Goal: Answer question/provide support: Share knowledge or assist other users

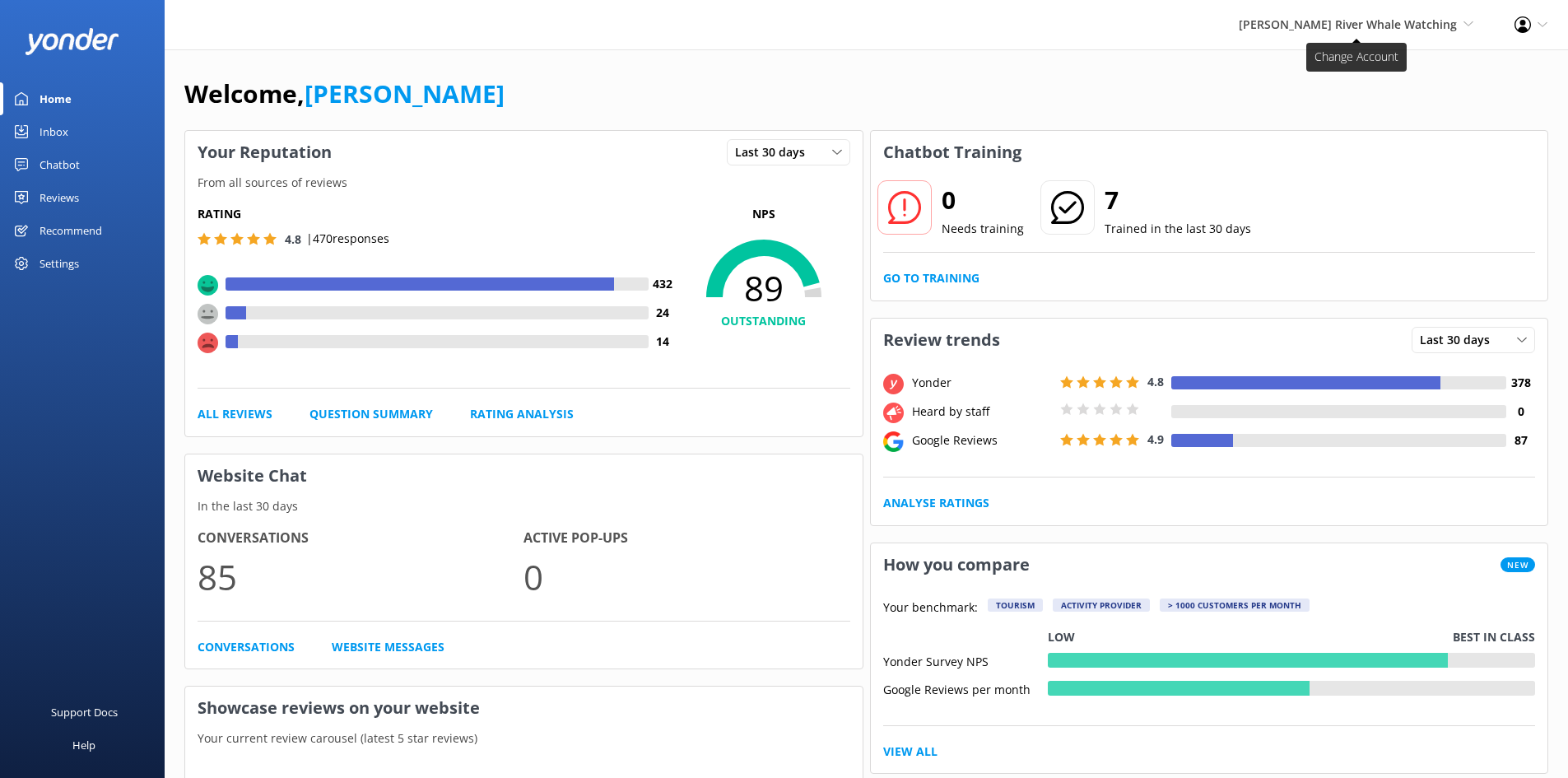
click at [1408, 16] on span "[PERSON_NAME] River Whale Watching Wildcoast Adventures [PERSON_NAME] River Wha…" at bounding box center [1356, 25] width 235 height 18
click at [1386, 70] on link "Wildcoast Adventures" at bounding box center [1412, 70] width 164 height 39
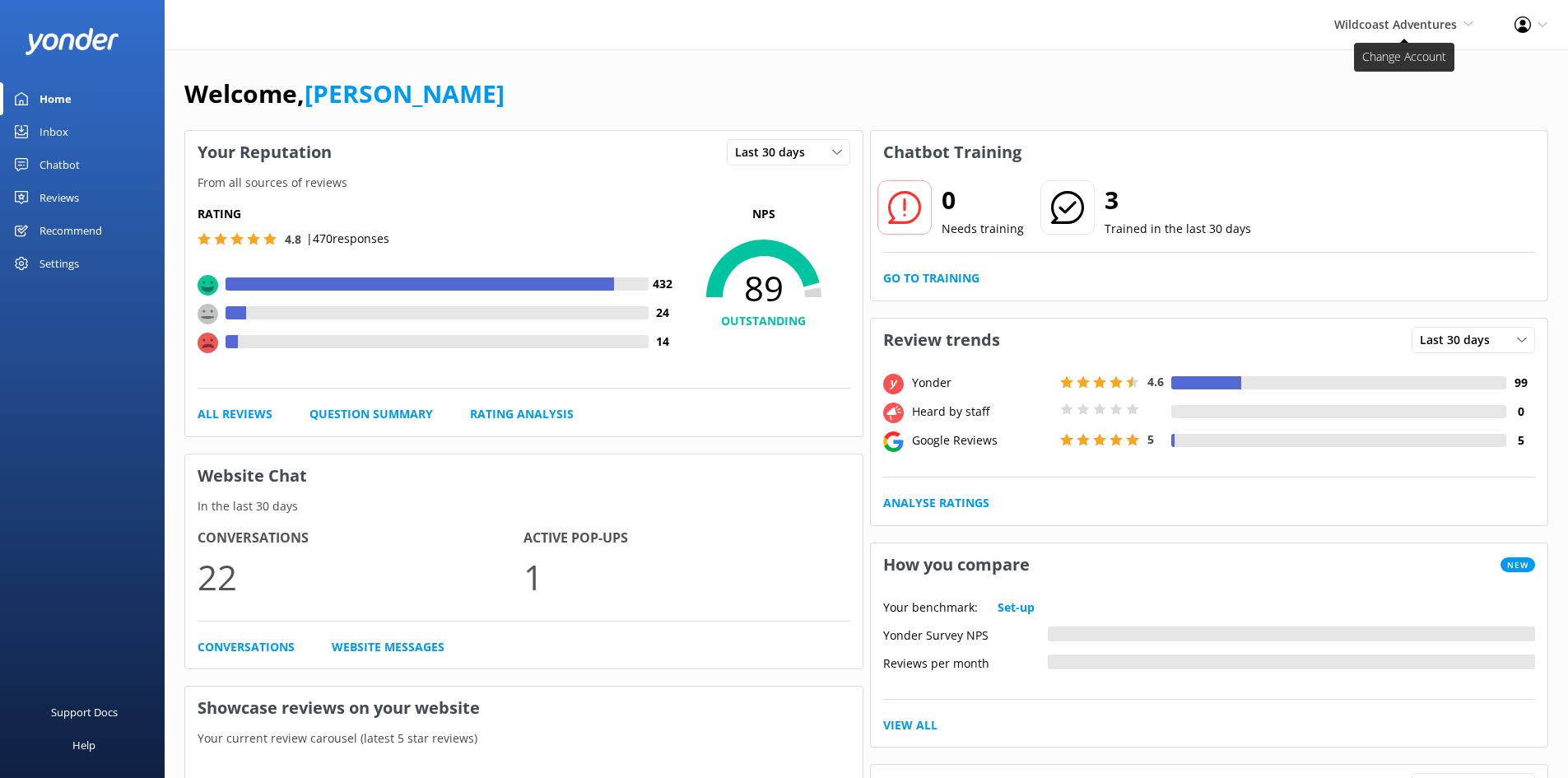
click at [1411, 21] on span "Wildcoast Adventures" at bounding box center [1395, 24] width 123 height 16
click at [1390, 124] on link "[PERSON_NAME] River Whale Watching" at bounding box center [1412, 117] width 164 height 54
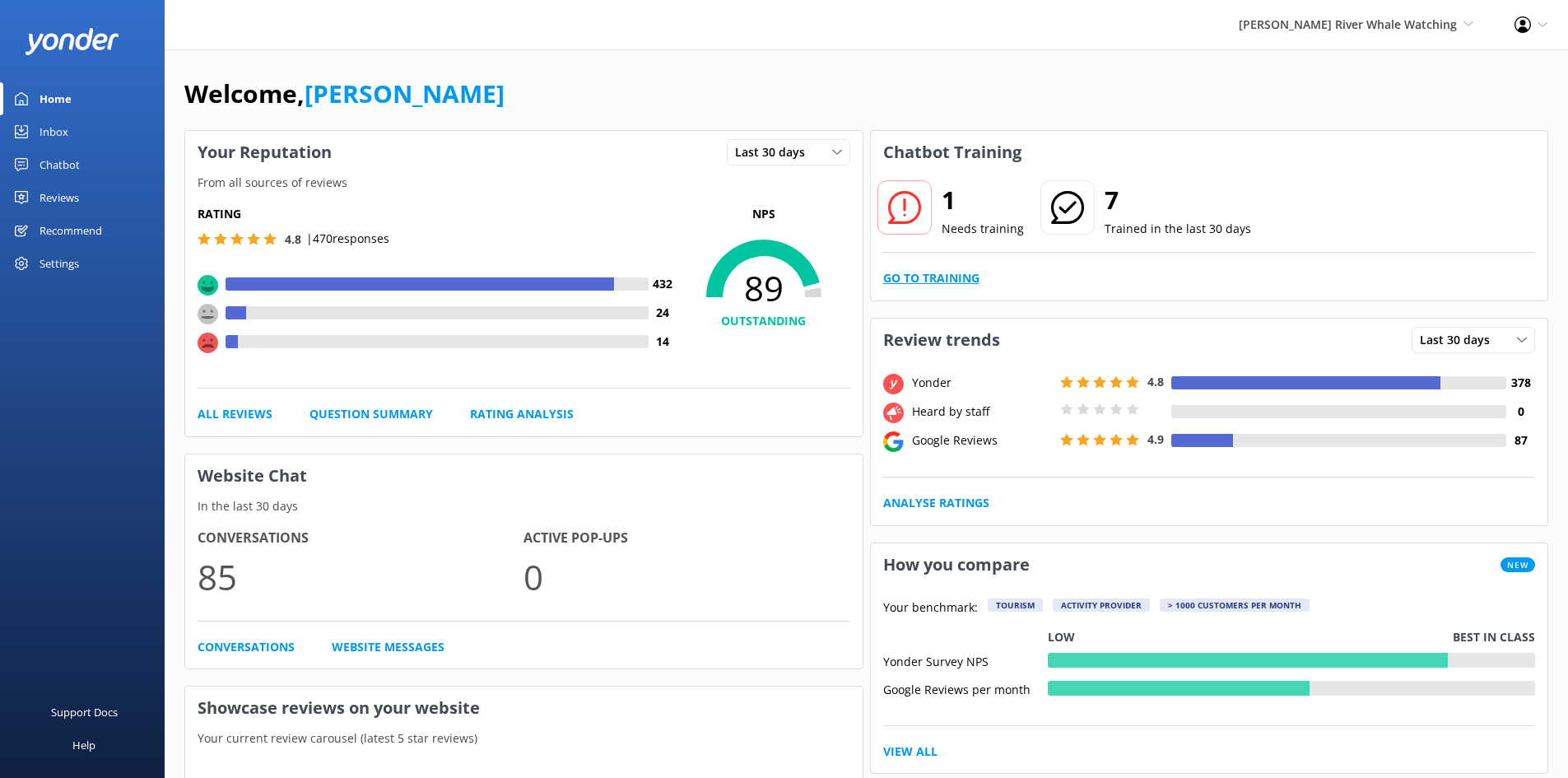
click at [918, 279] on link "Go to Training" at bounding box center [931, 278] width 96 height 18
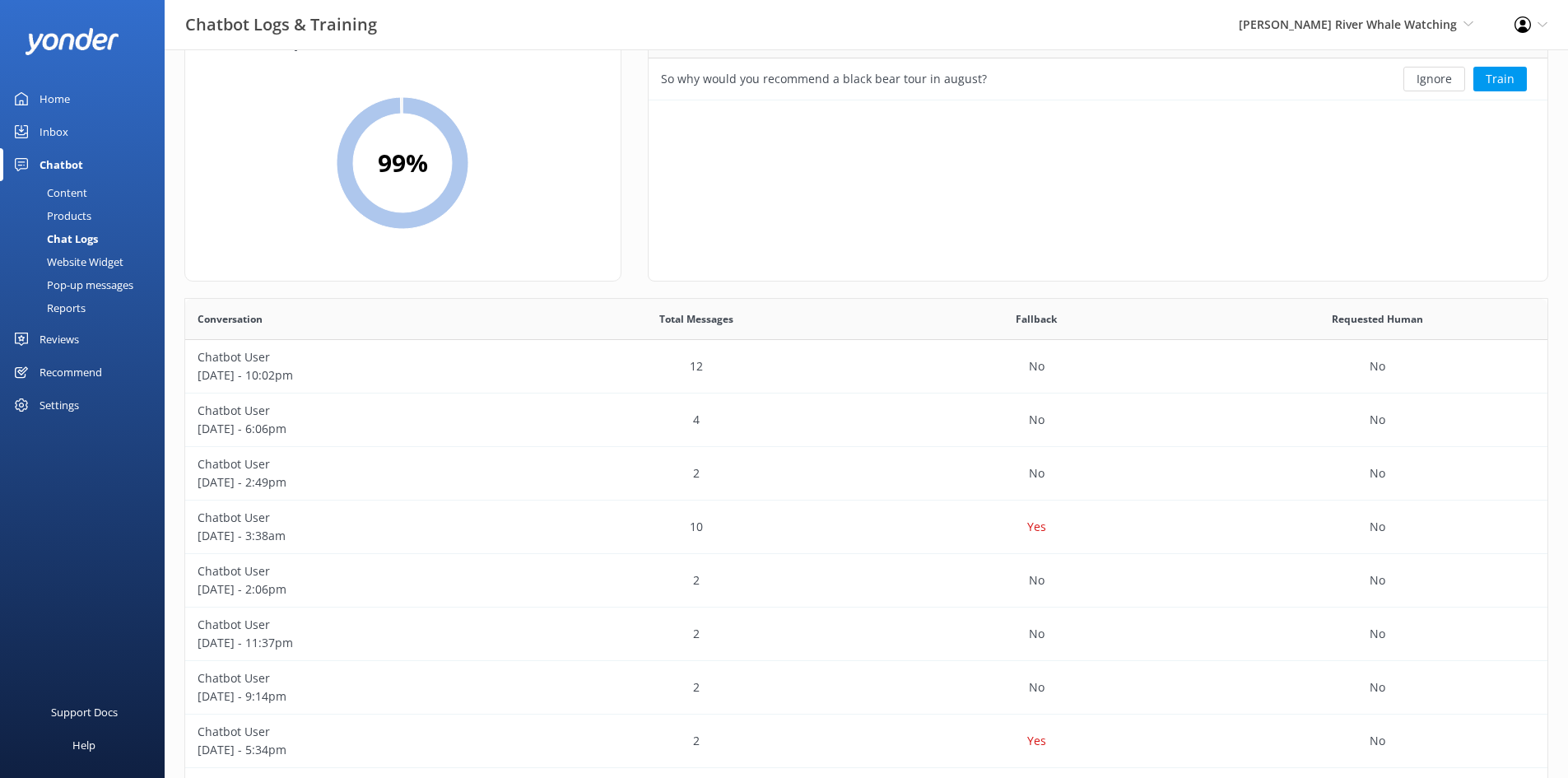
scroll to position [83, 0]
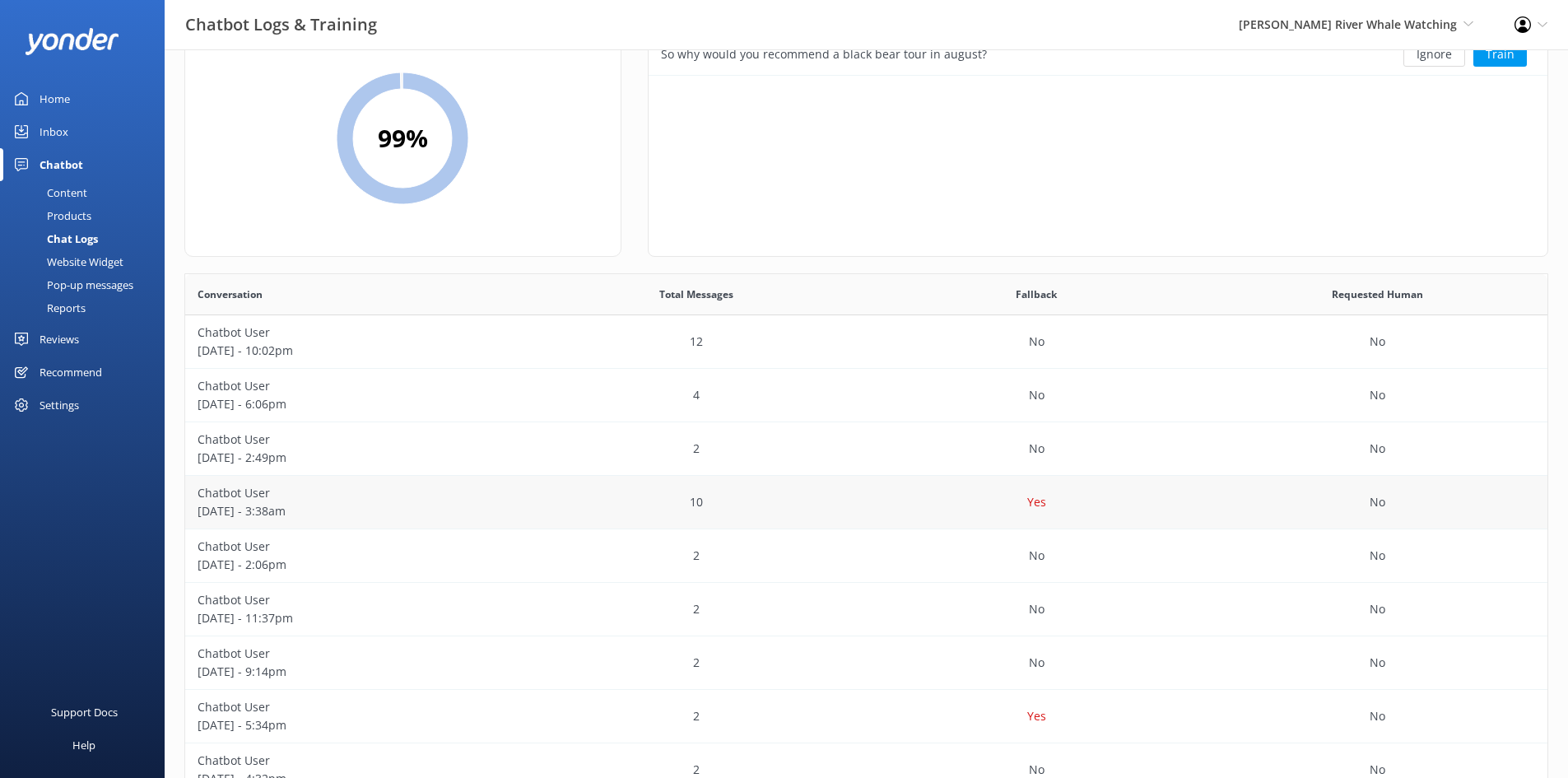
click at [503, 502] on p "[DATE] - 3:38am" at bounding box center [356, 511] width 316 height 18
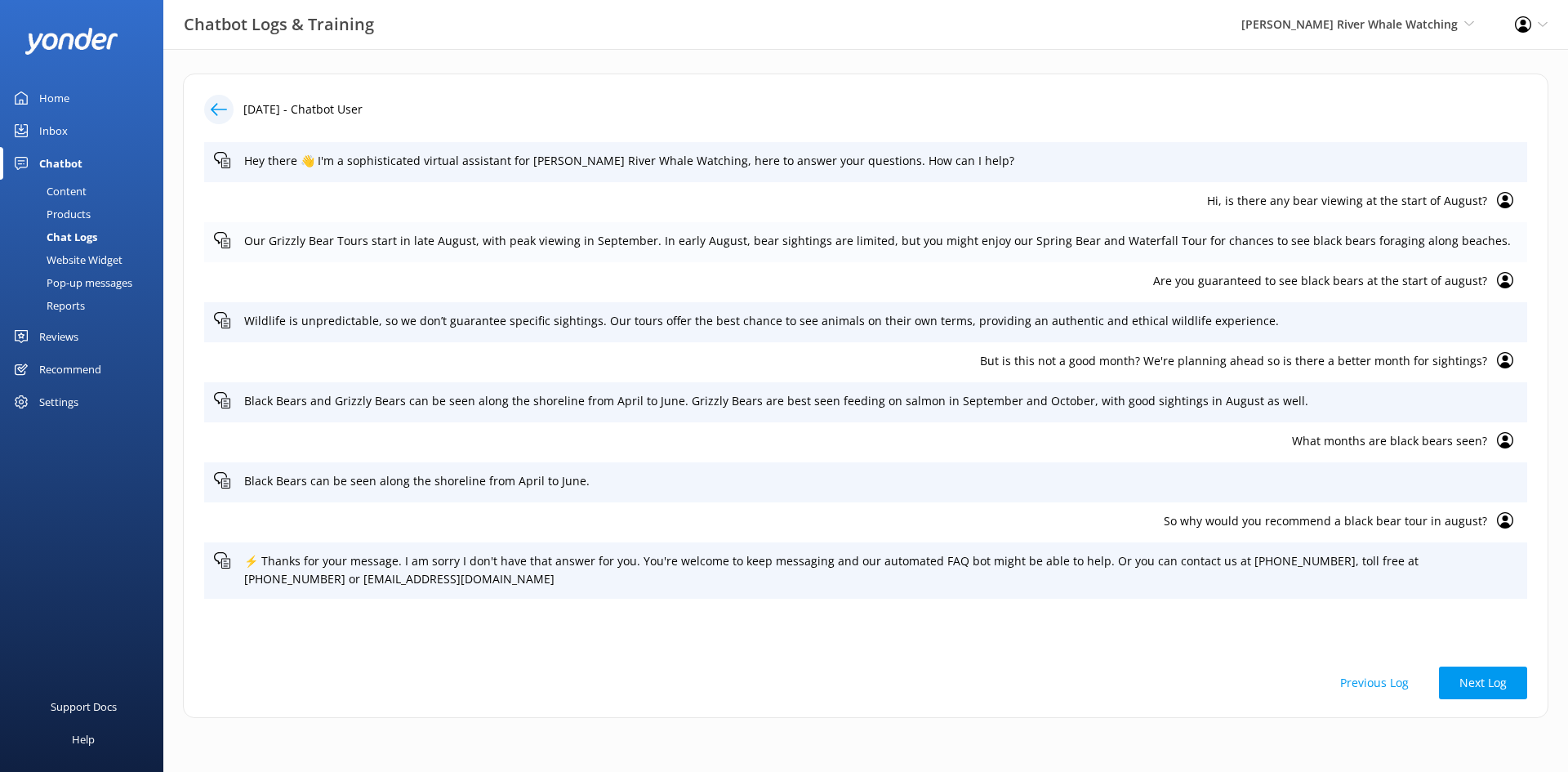
click at [216, 243] on icon at bounding box center [222, 240] width 17 height 17
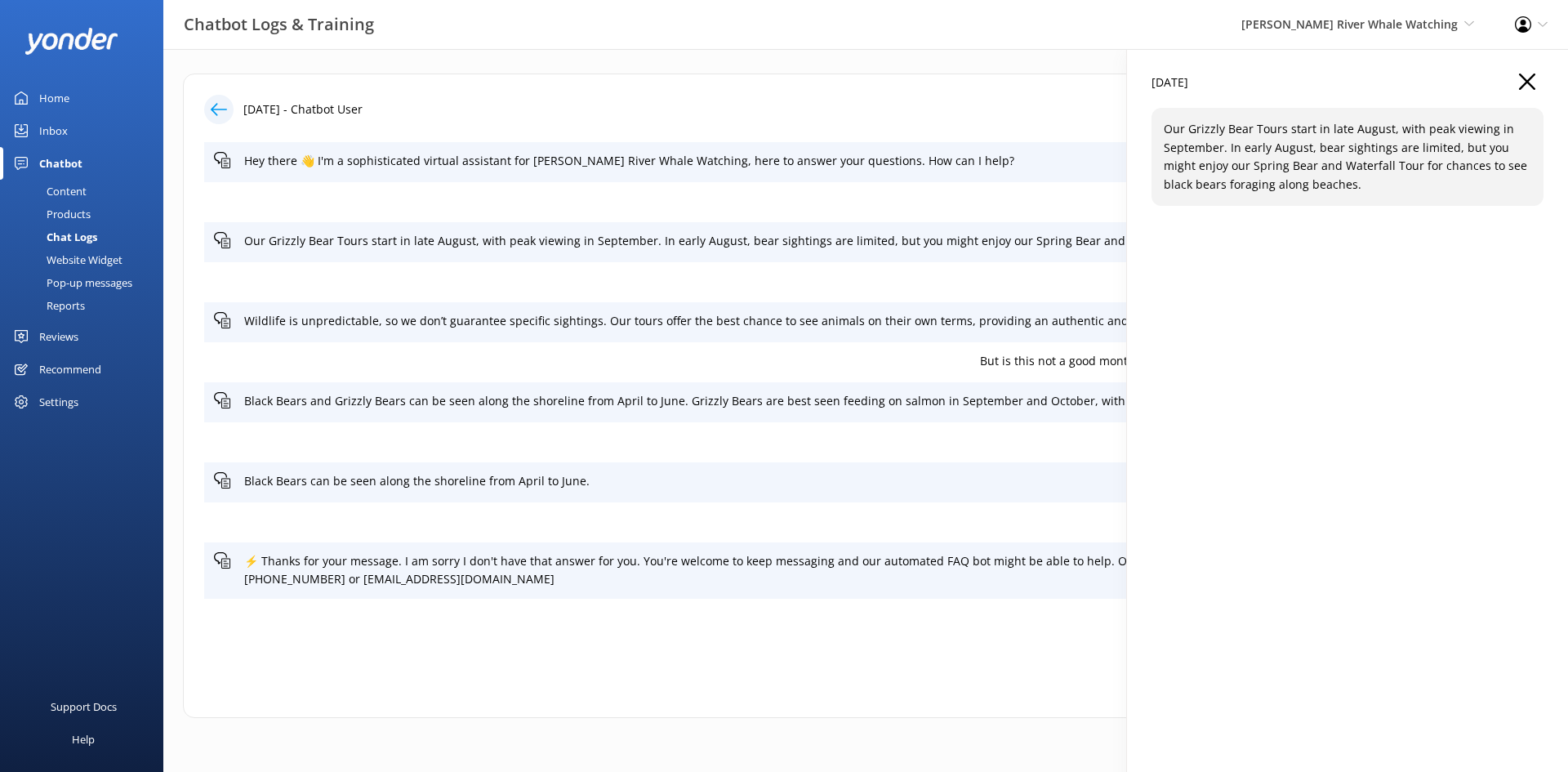
click at [1523, 80] on icon "button" at bounding box center [1527, 82] width 17 height 17
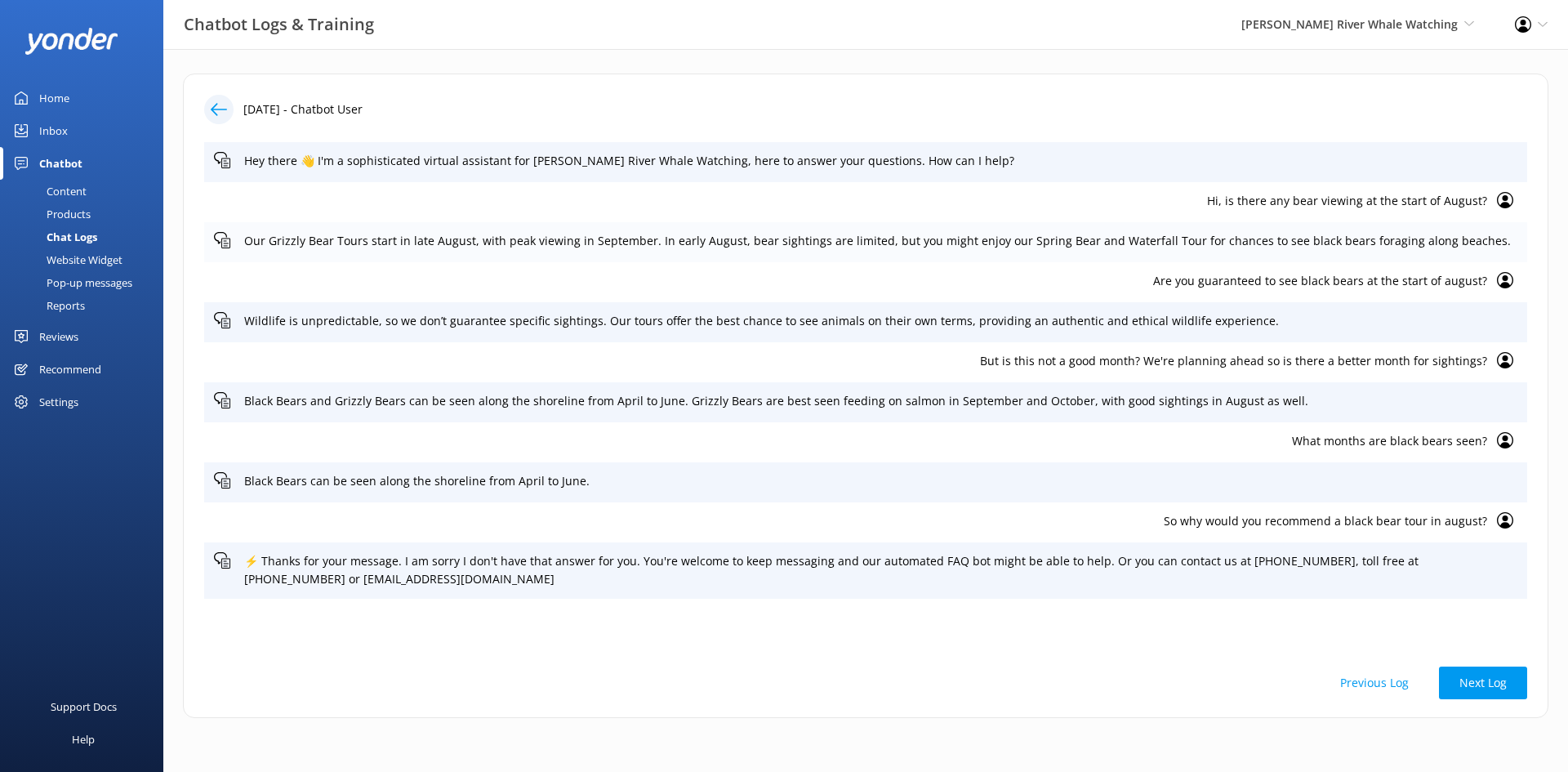
click at [222, 237] on icon at bounding box center [222, 240] width 17 height 17
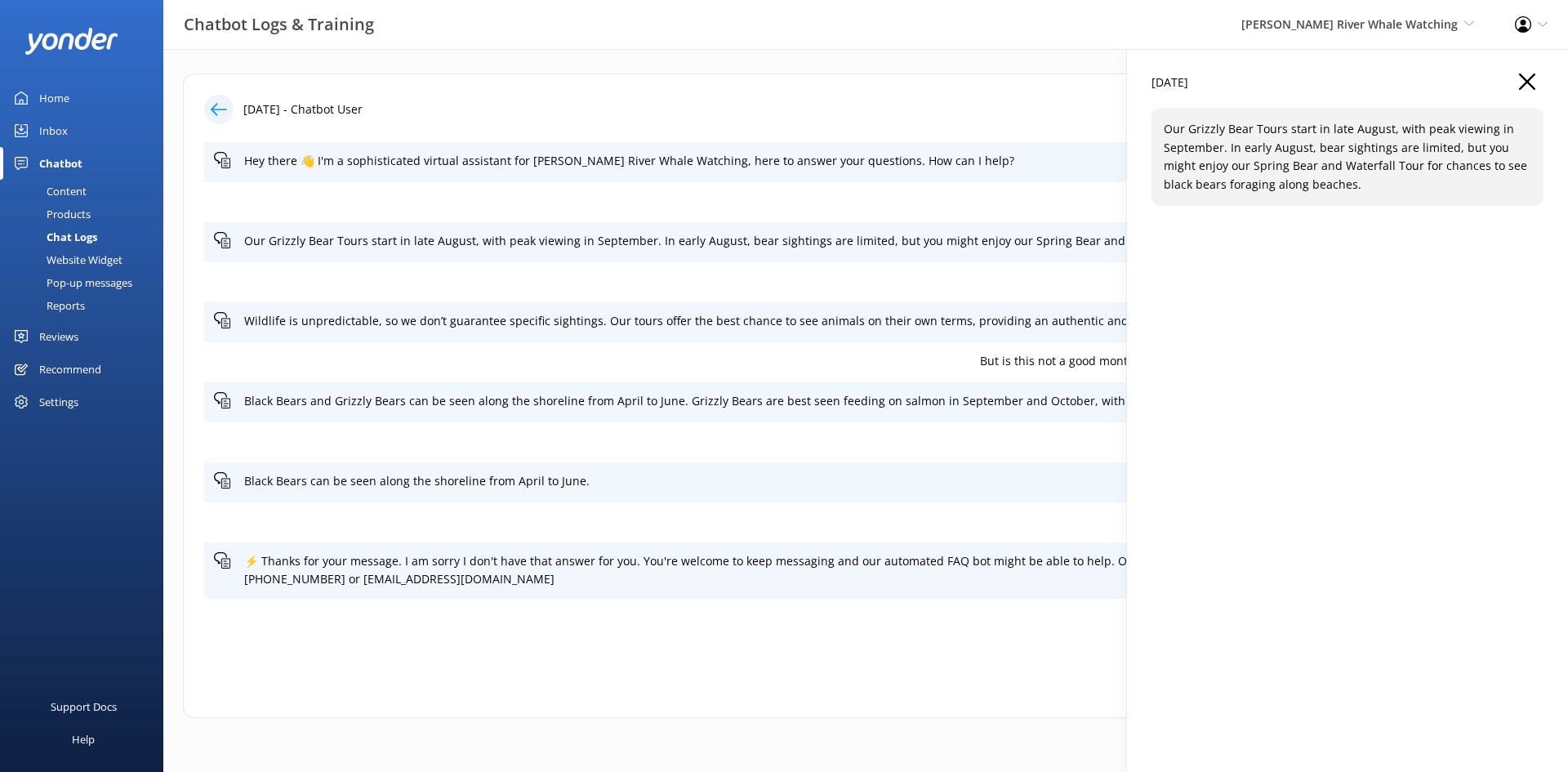
click at [1523, 84] on use "button" at bounding box center [1527, 82] width 17 height 17
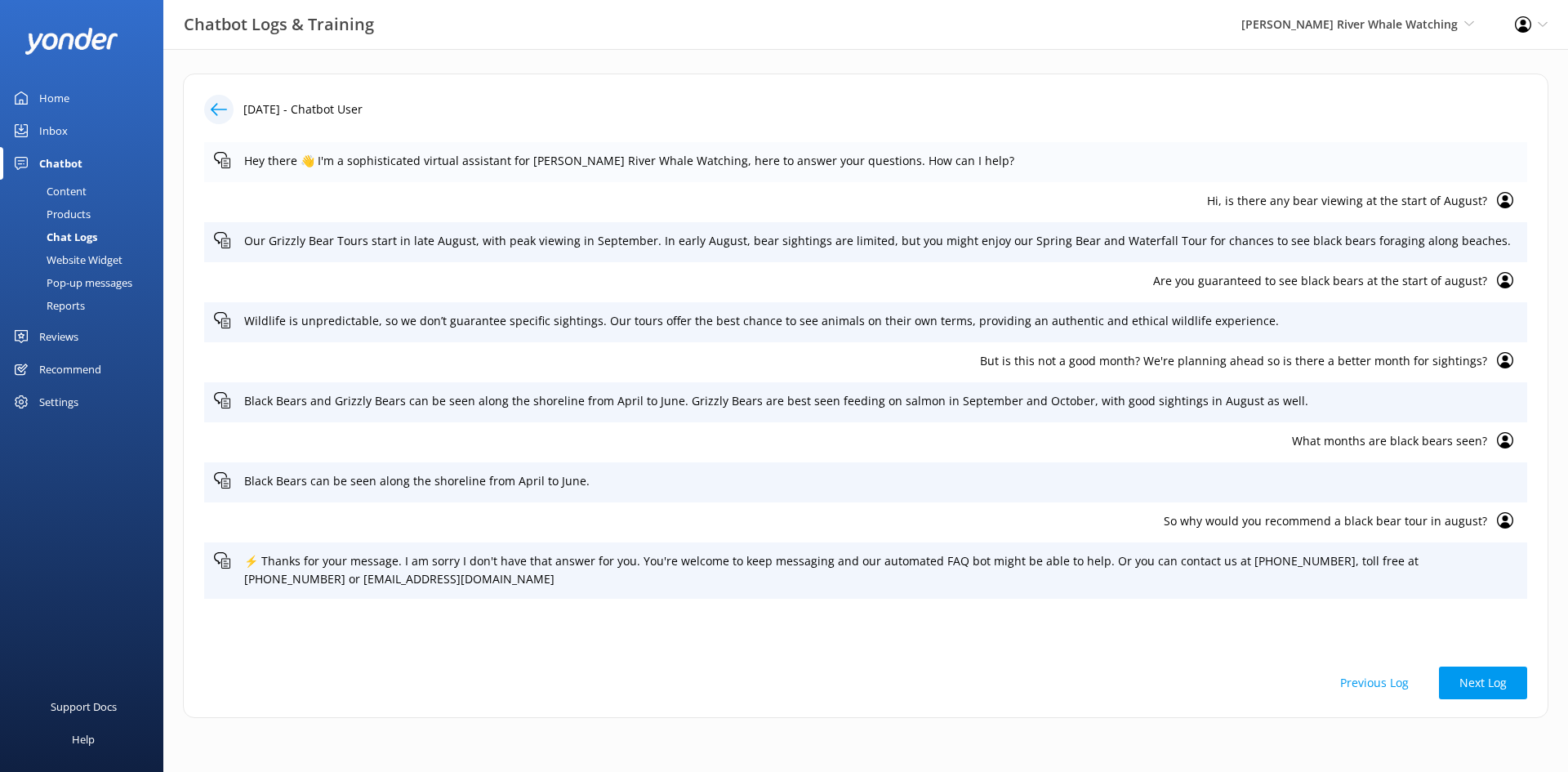
click at [224, 164] on icon at bounding box center [222, 160] width 17 height 17
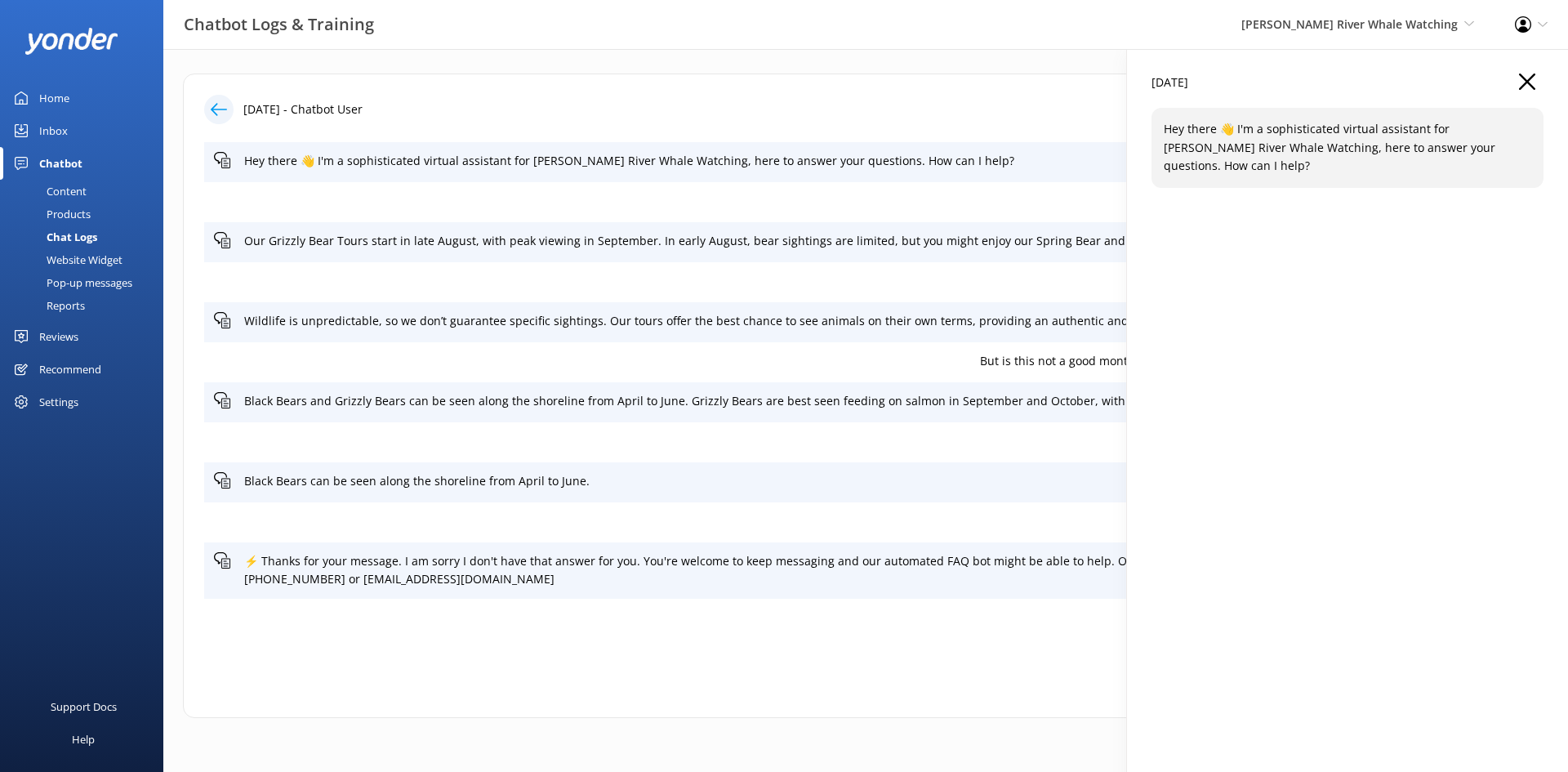
click at [1531, 75] on icon "button" at bounding box center [1527, 82] width 17 height 17
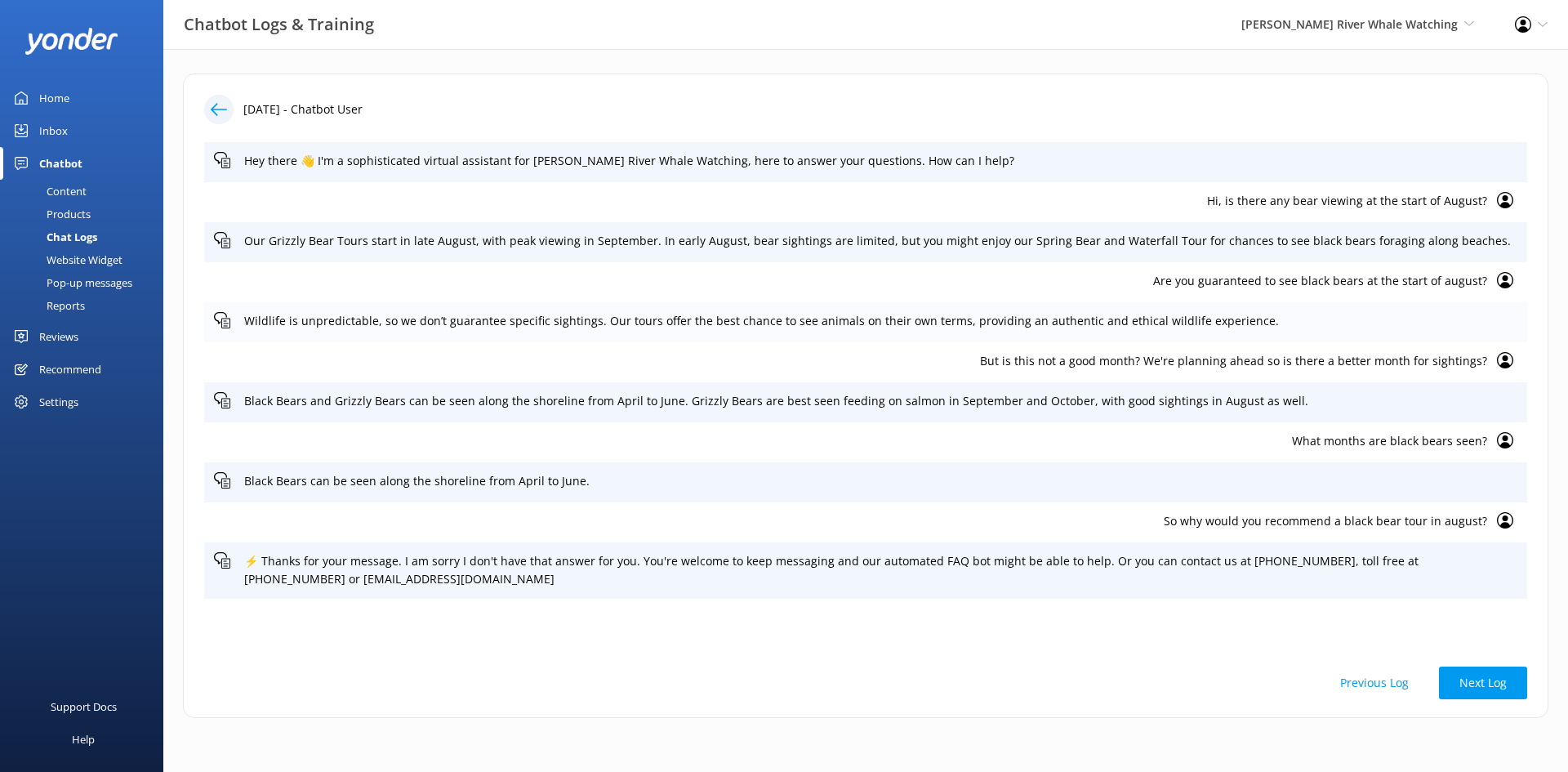
click at [226, 326] on icon at bounding box center [222, 321] width 17 height 17
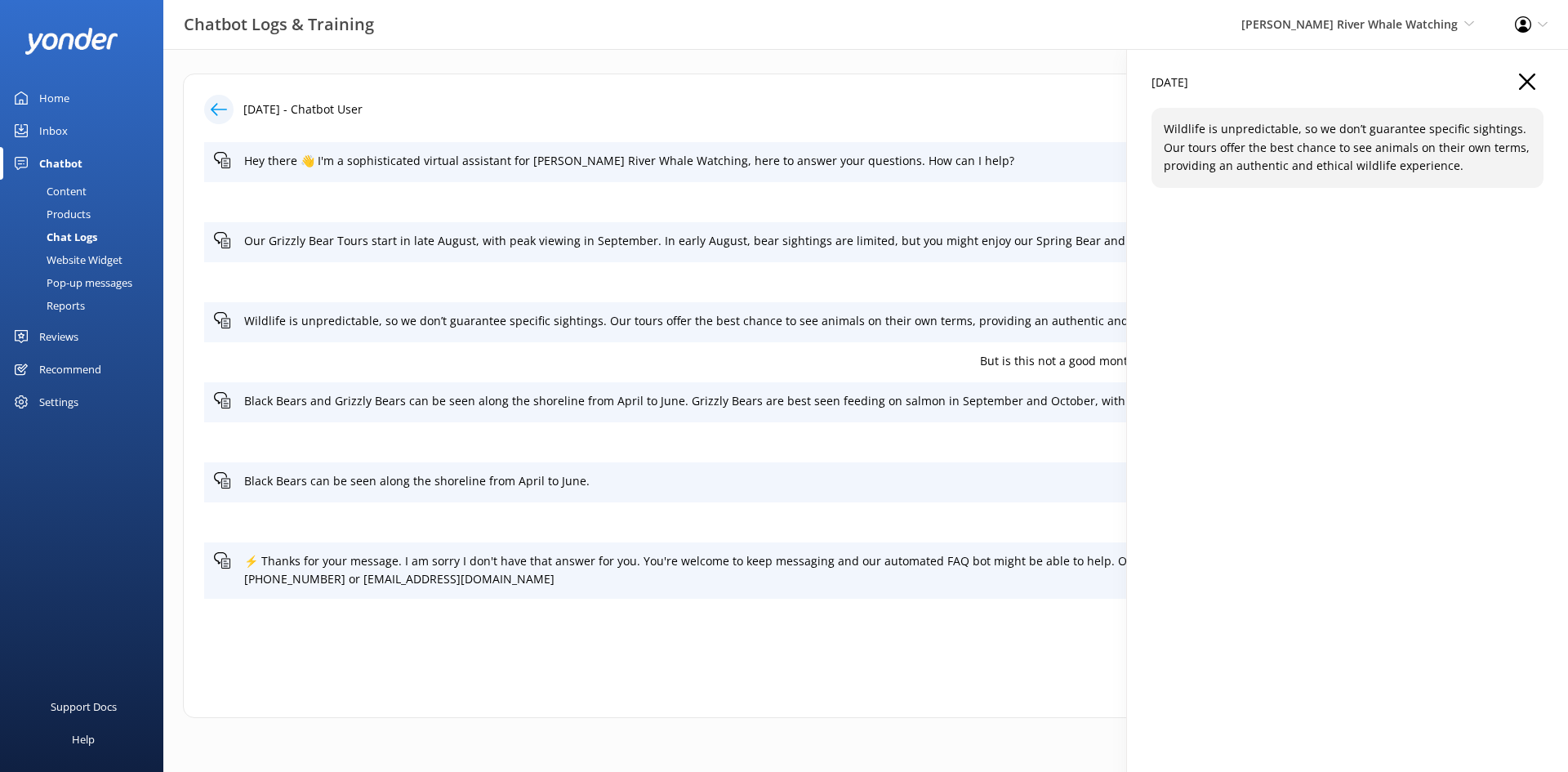
click at [1530, 80] on icon "button" at bounding box center [1527, 82] width 17 height 17
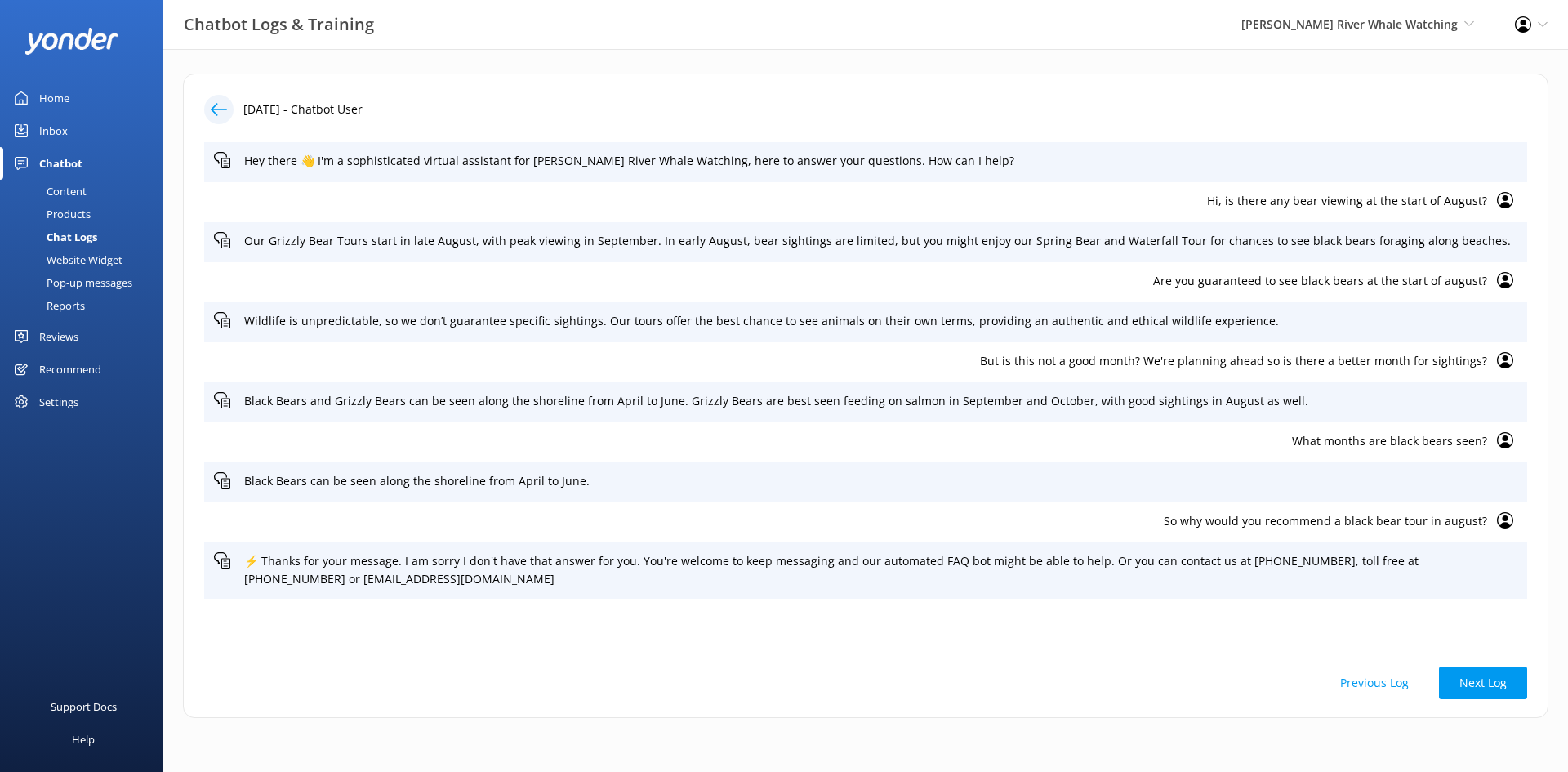
click at [1506, 280] on use at bounding box center [1505, 280] width 17 height 17
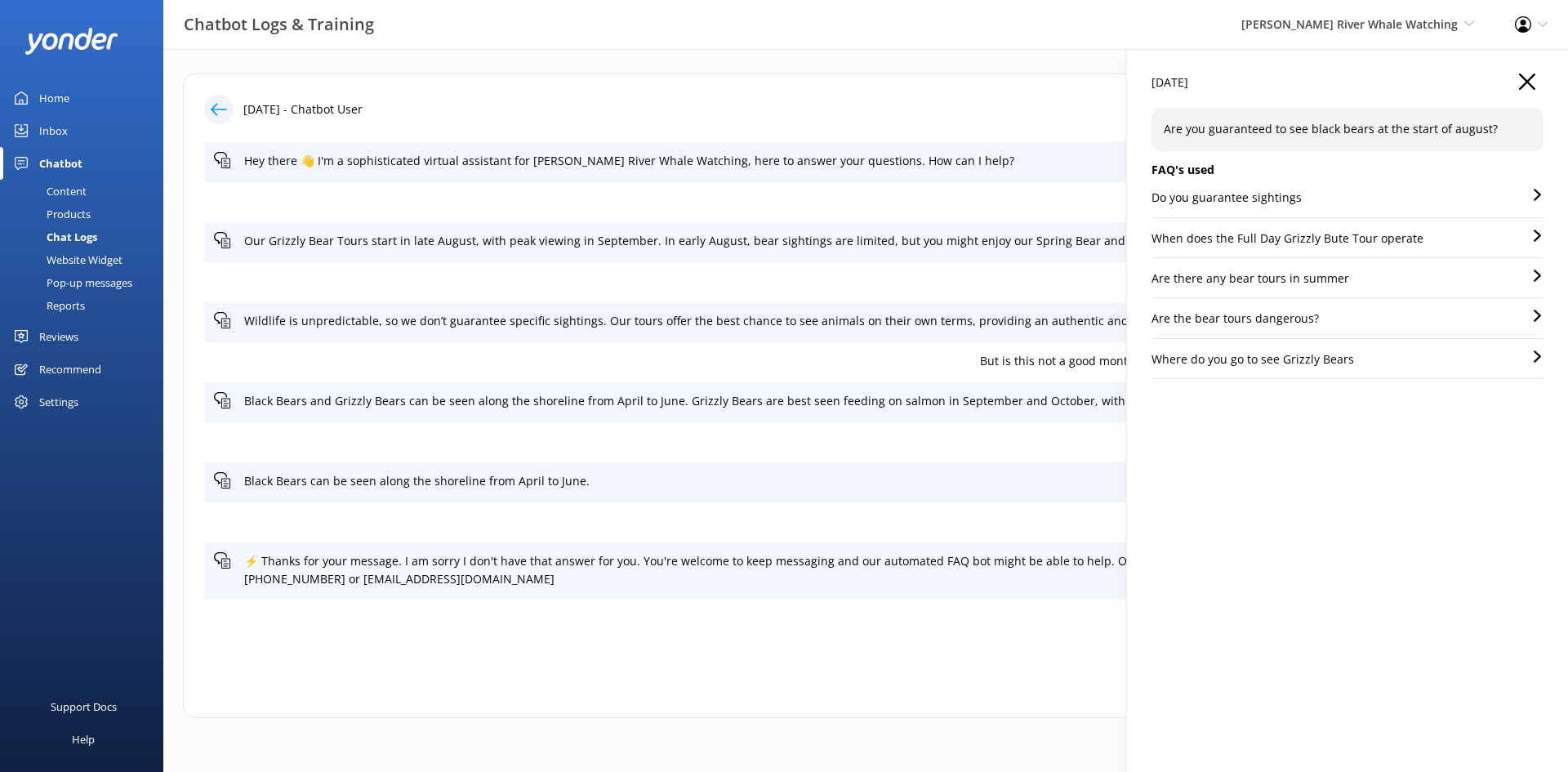
click at [1528, 78] on icon "button" at bounding box center [1527, 82] width 17 height 17
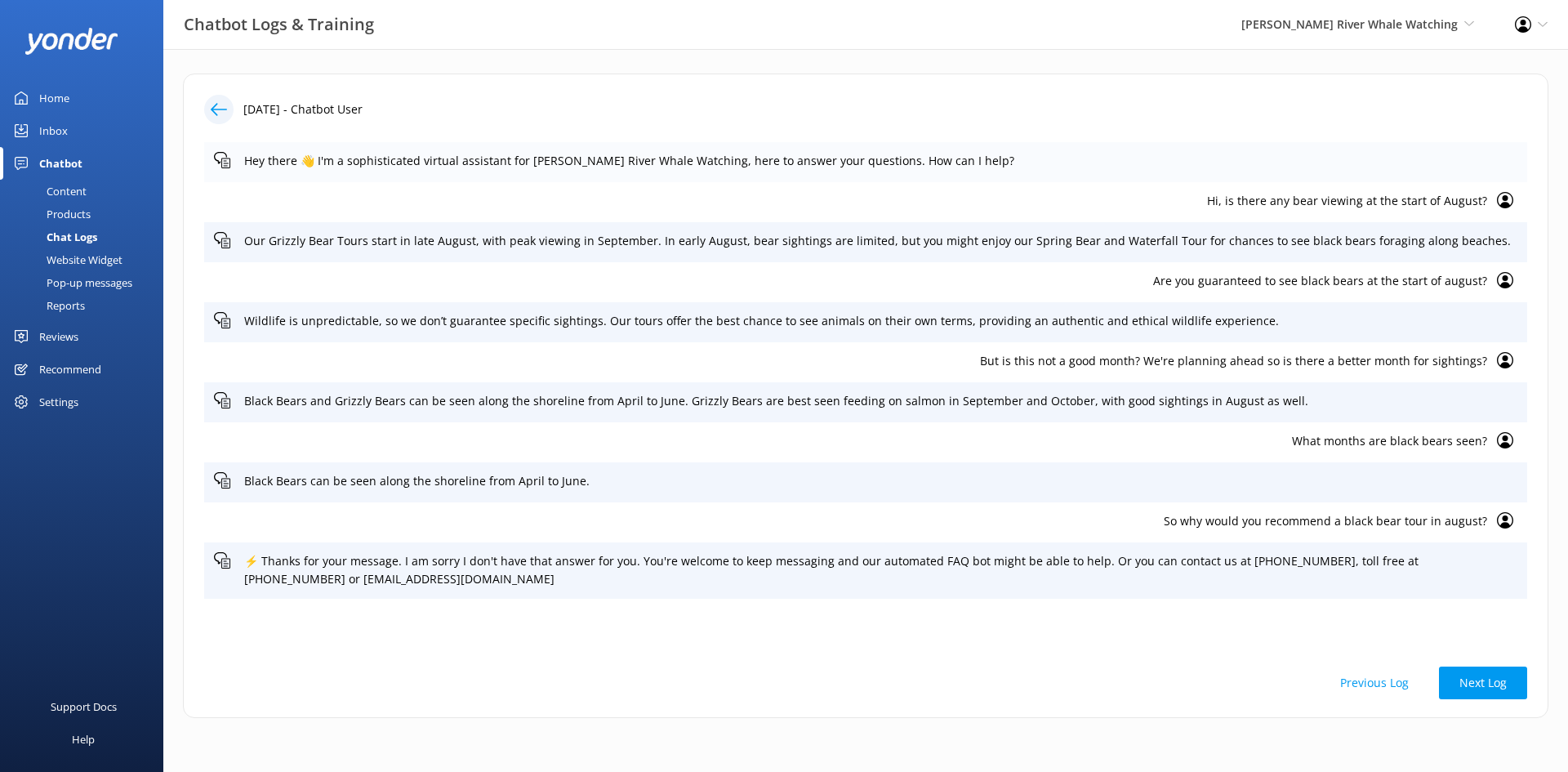
drag, startPoint x: 499, startPoint y: 624, endPoint x: 215, endPoint y: 153, distance: 550.0
click at [216, 153] on div "Hey there 👋 I'm a sophisticated virtual assistant for Campbell River Whale Watc…" at bounding box center [865, 395] width 1323 height 506
copy div "Hey there 👋 I'm a sophisticated virtual assistant for Campbell River Whale Watc…"
click at [899, 519] on p "So why would you recommend a black bear tour in august?" at bounding box center [850, 521] width 1273 height 18
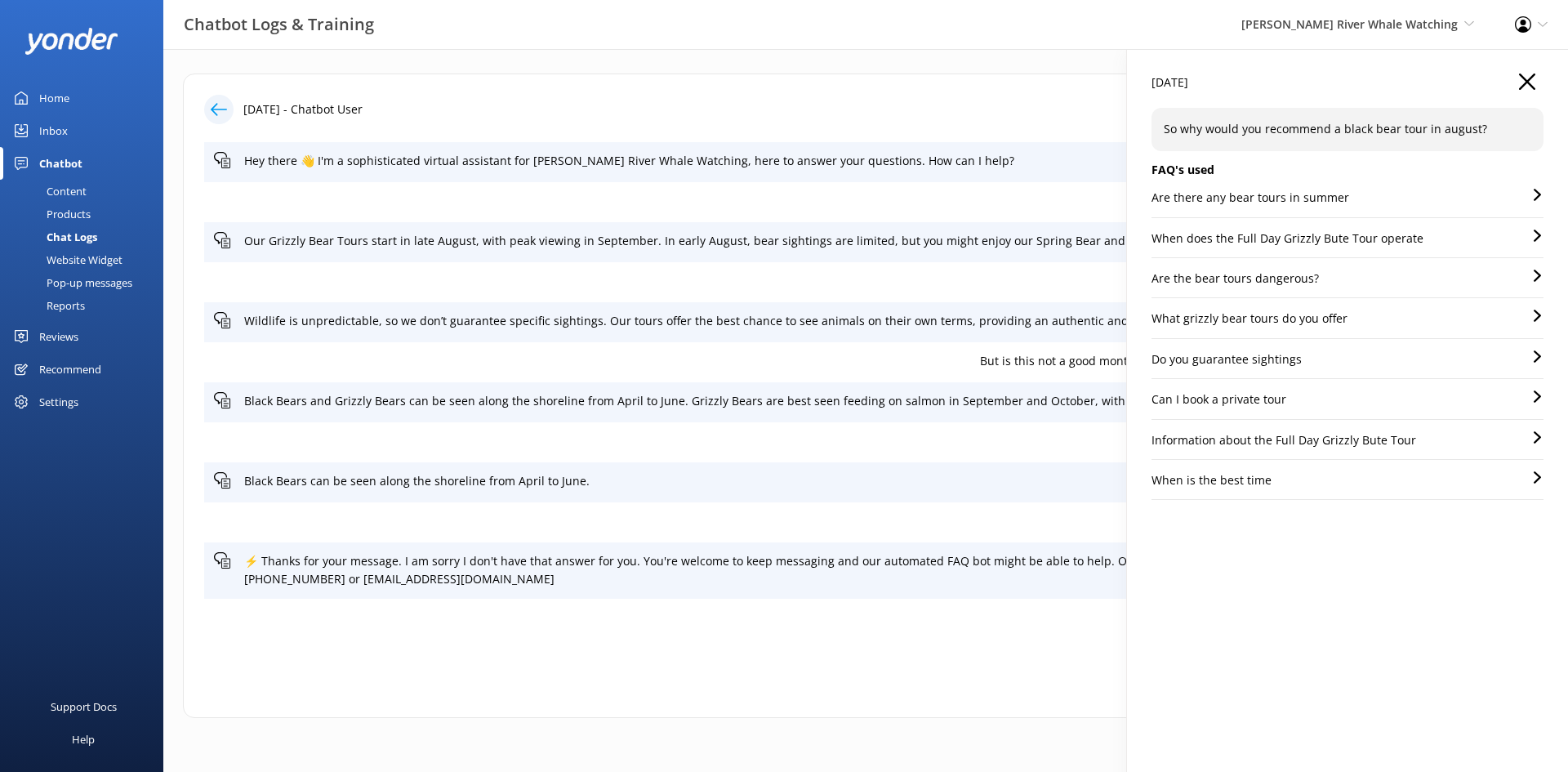
click at [549, 663] on div "3rd Oct 2025 - Chatbot User Hey there 👋 I'm a sophisticated virtual assistant f…" at bounding box center [866, 396] width 1365 height 644
click at [1527, 78] on icon "button" at bounding box center [1527, 82] width 17 height 17
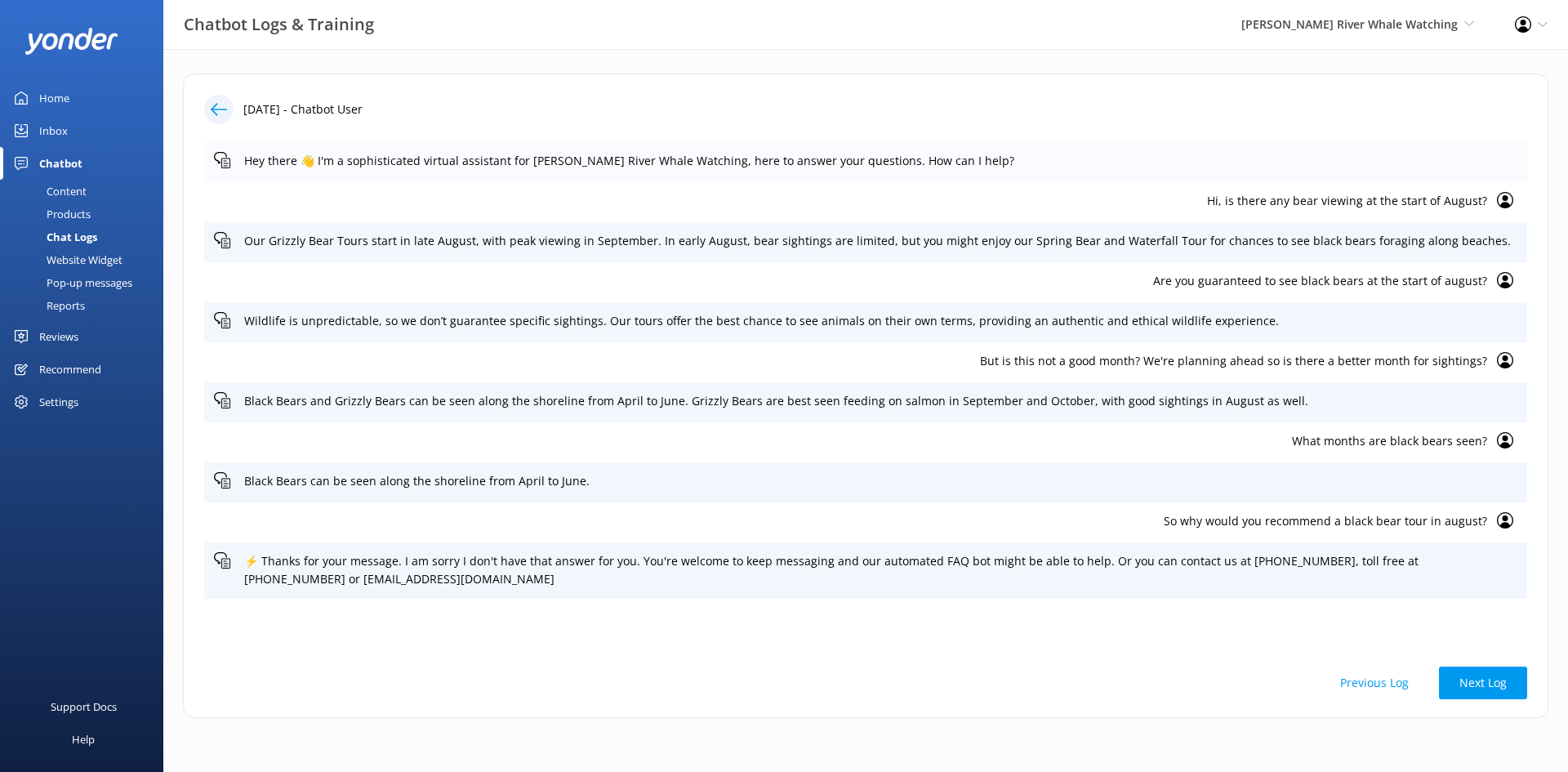
drag, startPoint x: 556, startPoint y: 628, endPoint x: 210, endPoint y: 143, distance: 595.8
click at [210, 143] on div "Hey there 👋 I'm a sophisticated virtual assistant for Campbell River Whale Watc…" at bounding box center [865, 395] width 1323 height 506
copy div "Hey there 👋 I'm a sophisticated virtual assistant for Campbell River Whale Watc…"
click at [1153, 670] on div "Previous Log Next Log" at bounding box center [865, 682] width 1323 height 32
click at [1499, 198] on icon at bounding box center [1505, 200] width 17 height 17
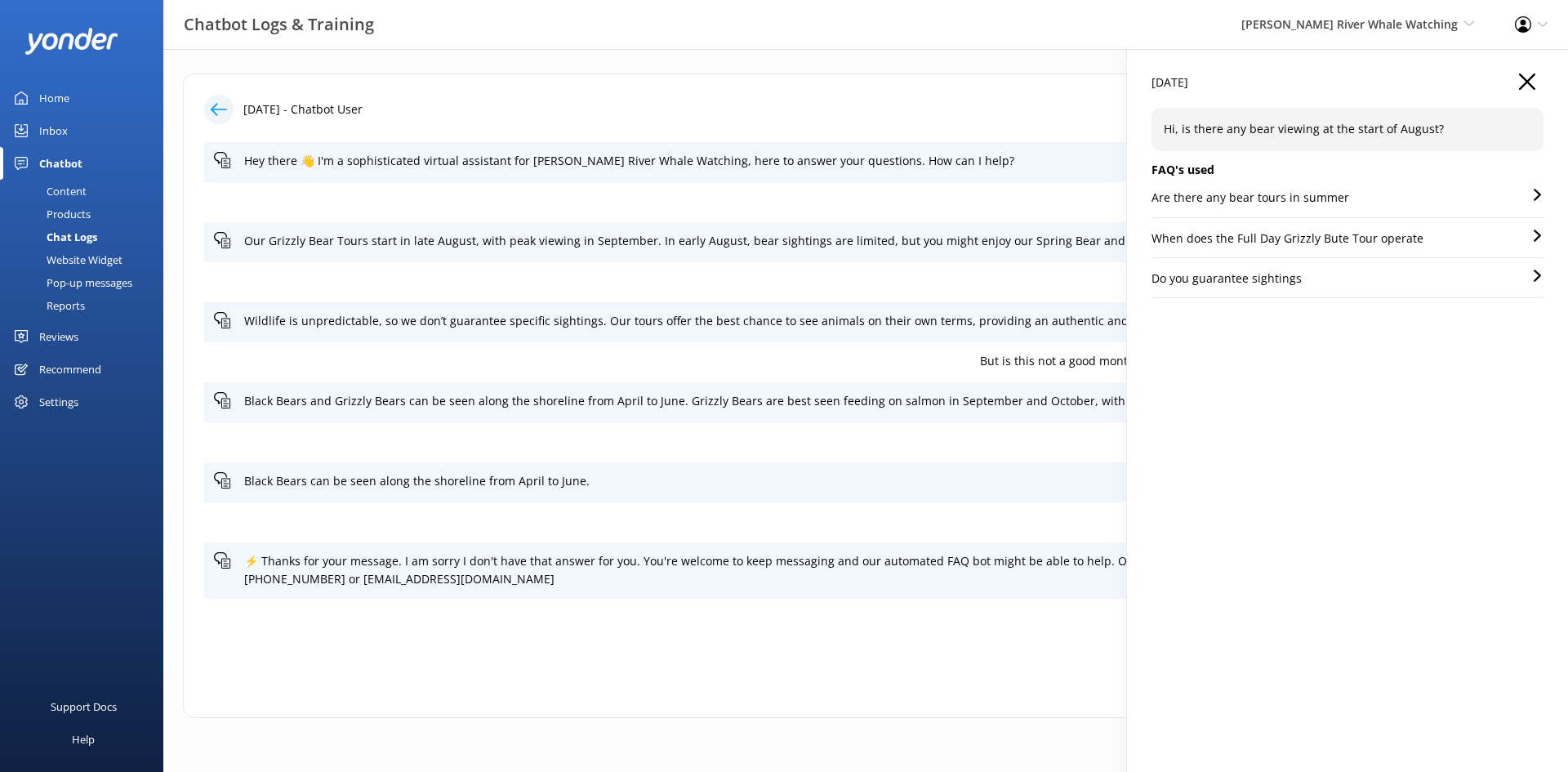
click at [1528, 191] on div "Are there any bear tours in summer" at bounding box center [1347, 203] width 392 height 29
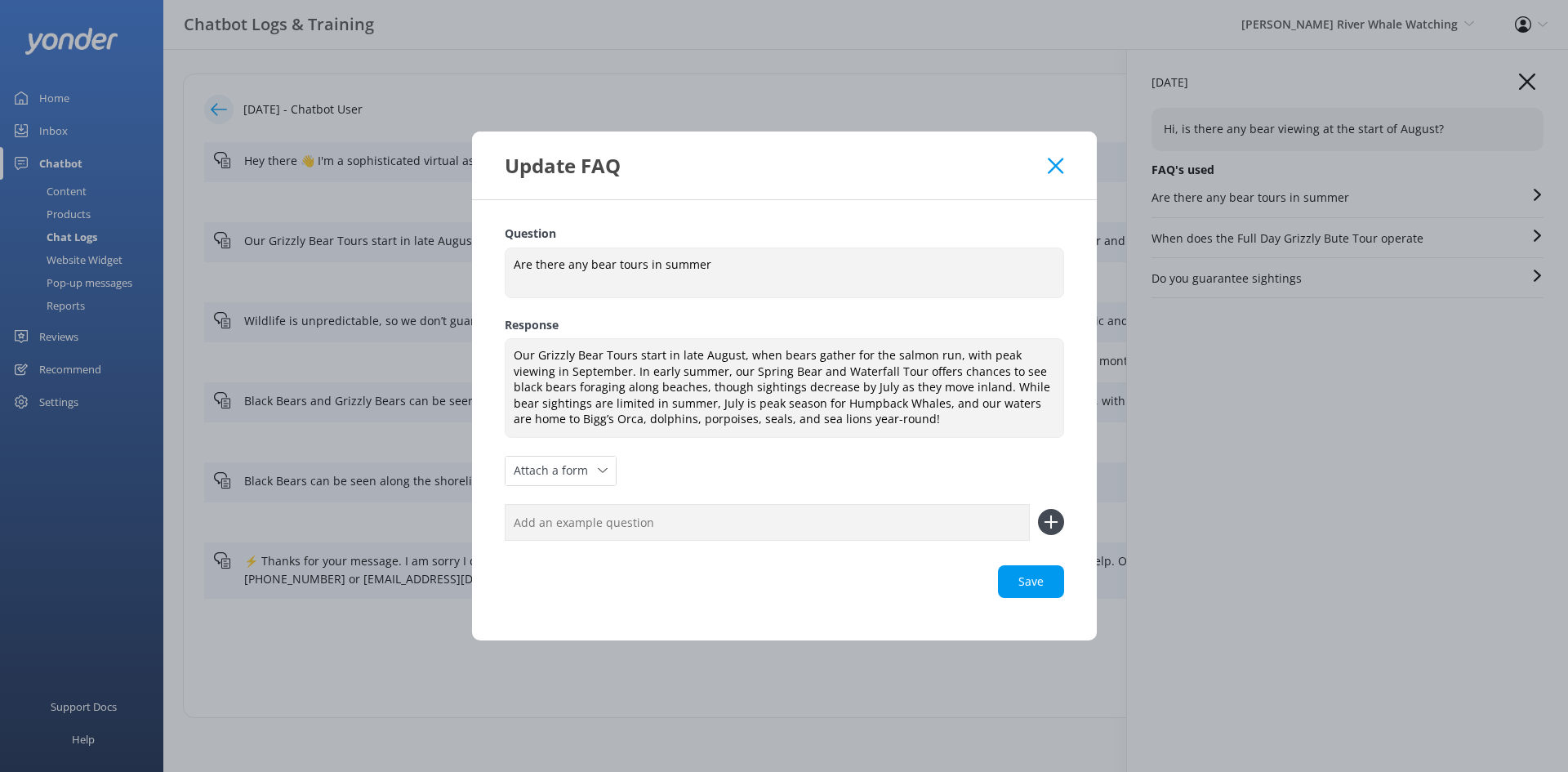
click at [1060, 163] on icon at bounding box center [1055, 166] width 16 height 17
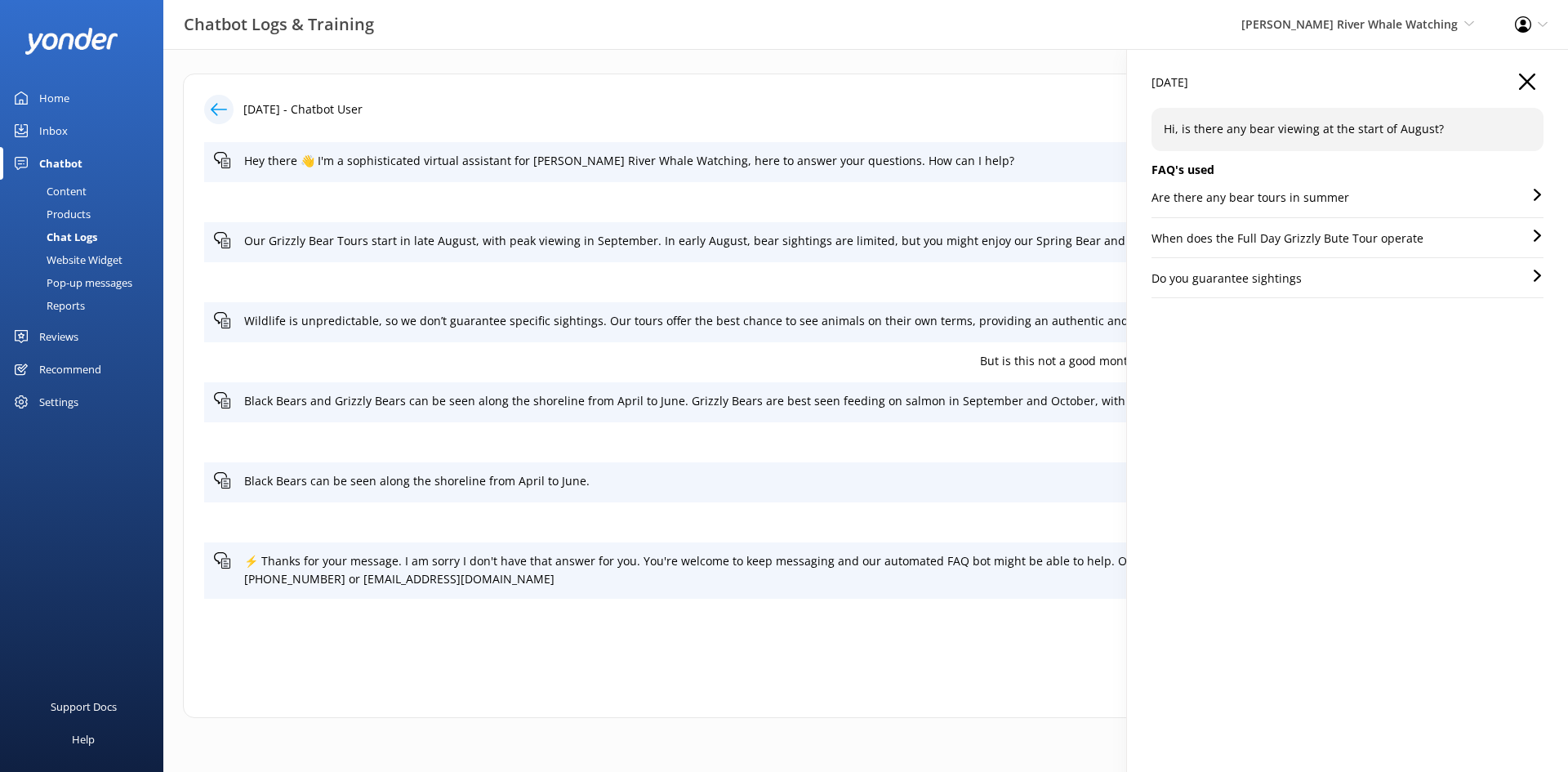
click at [1529, 83] on icon "button" at bounding box center [1527, 82] width 17 height 17
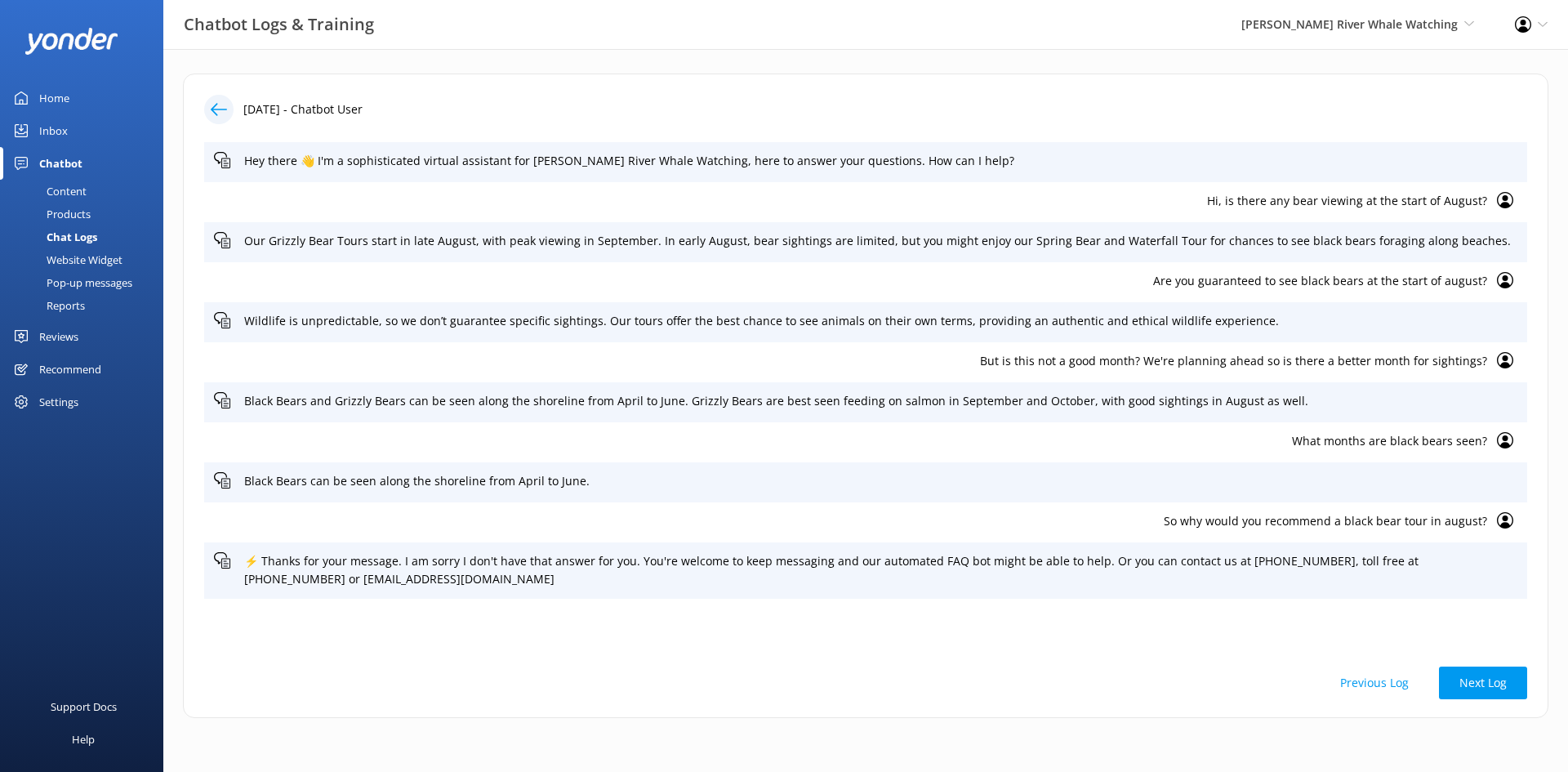
click at [1503, 273] on icon at bounding box center [1505, 280] width 17 height 17
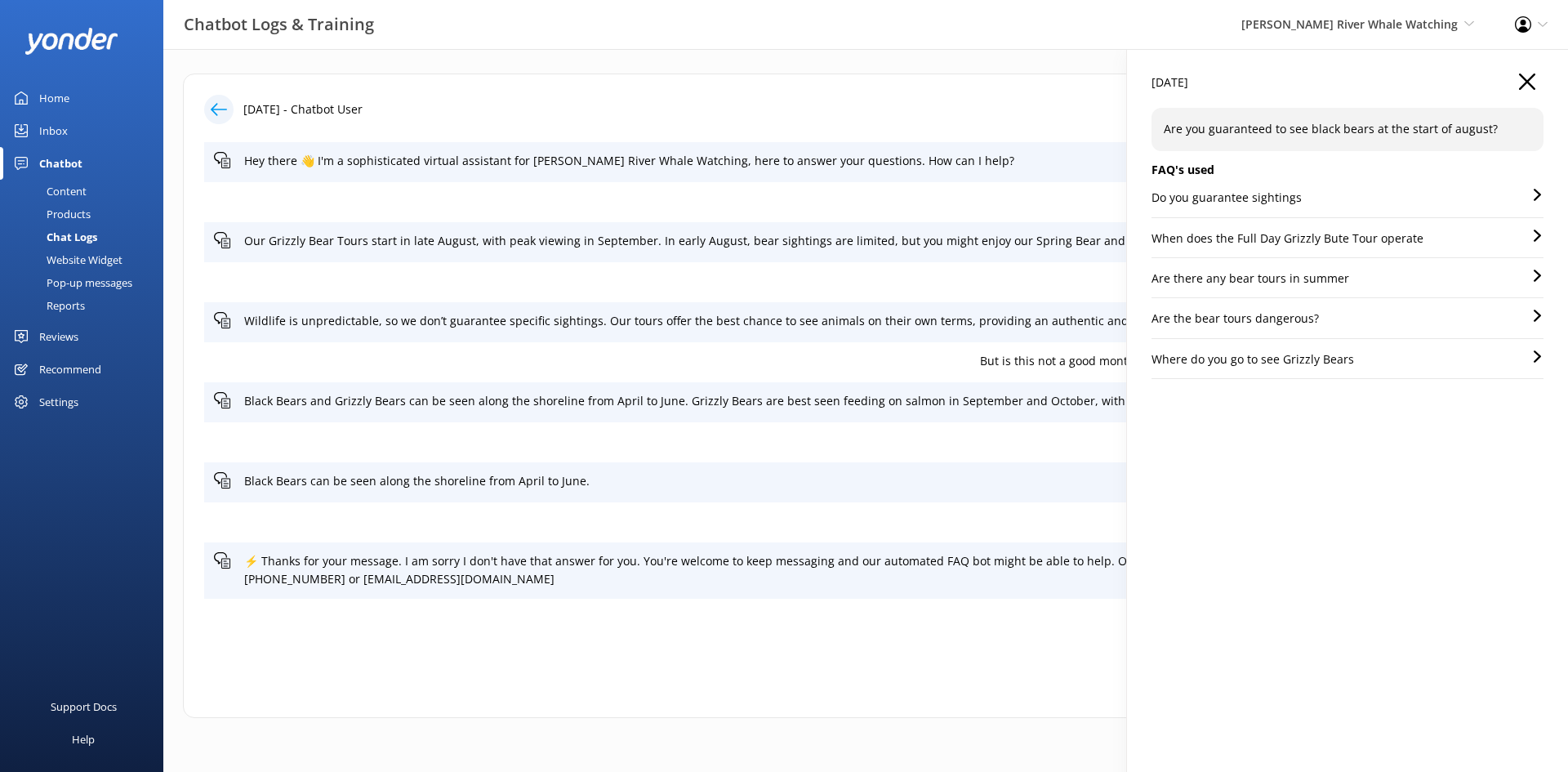
click at [1406, 277] on div "Are there any bear tours in summer" at bounding box center [1347, 283] width 392 height 29
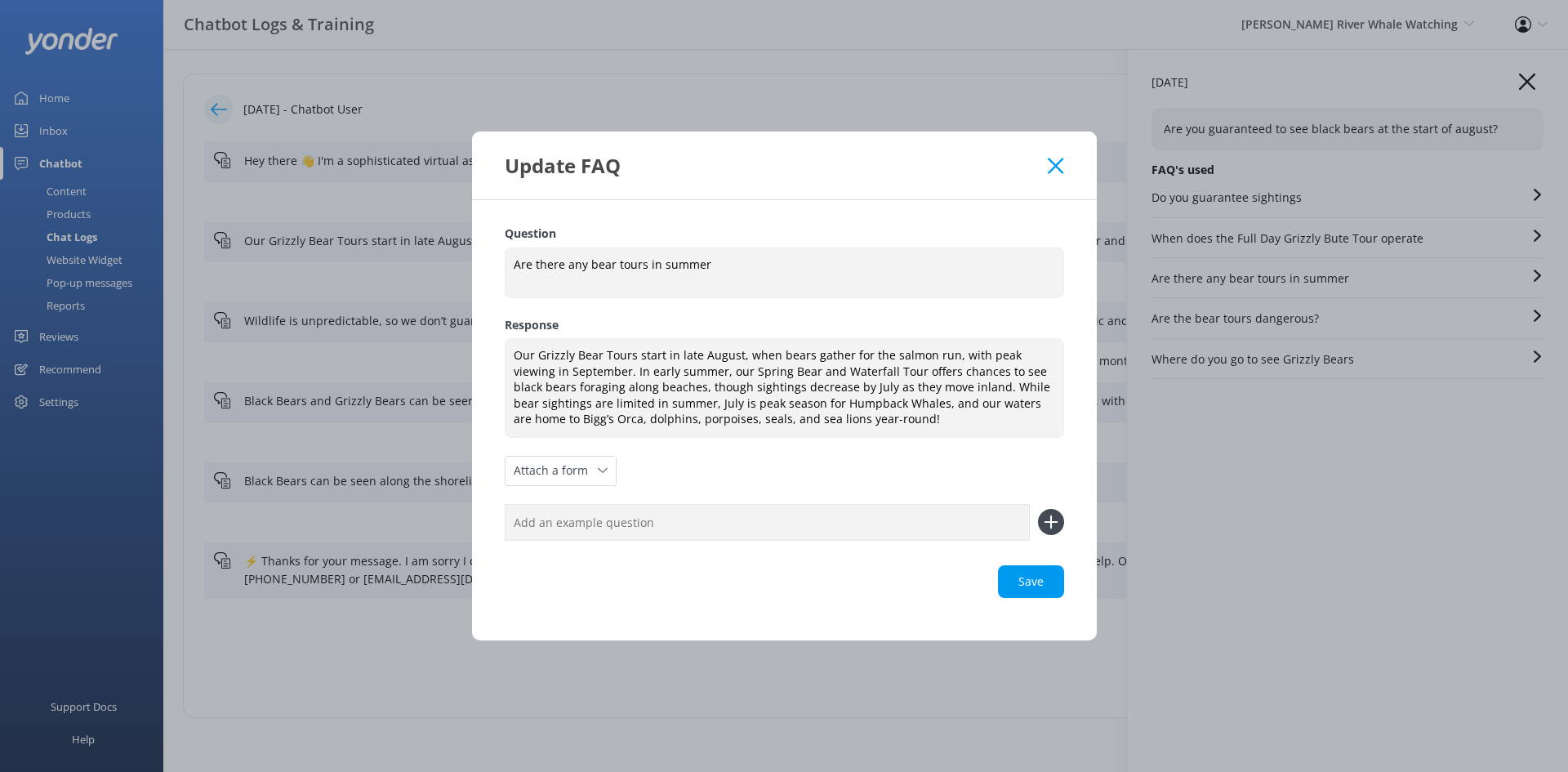
click at [1055, 159] on icon at bounding box center [1055, 166] width 16 height 17
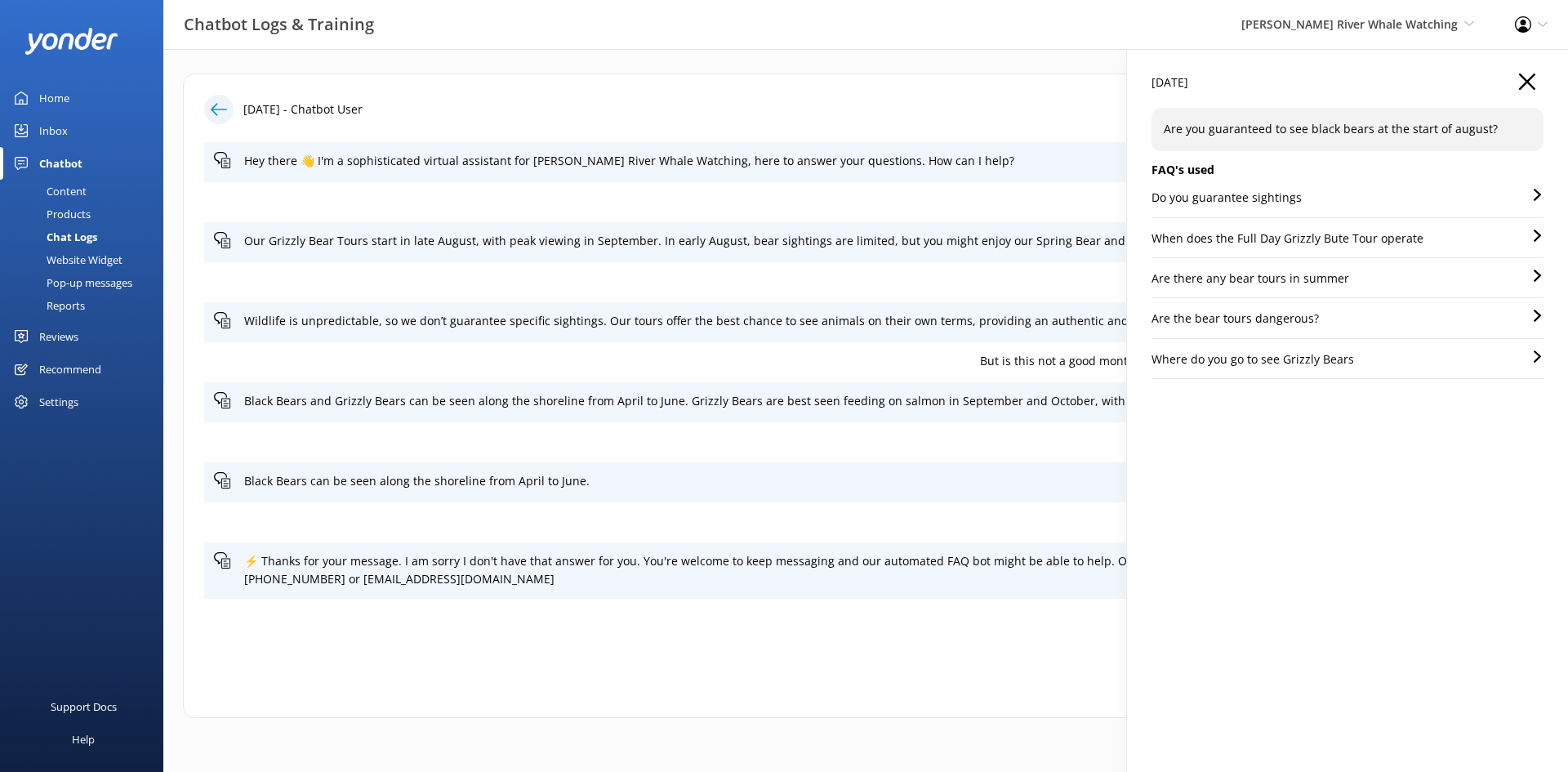
click at [1523, 77] on icon "button" at bounding box center [1527, 82] width 17 height 17
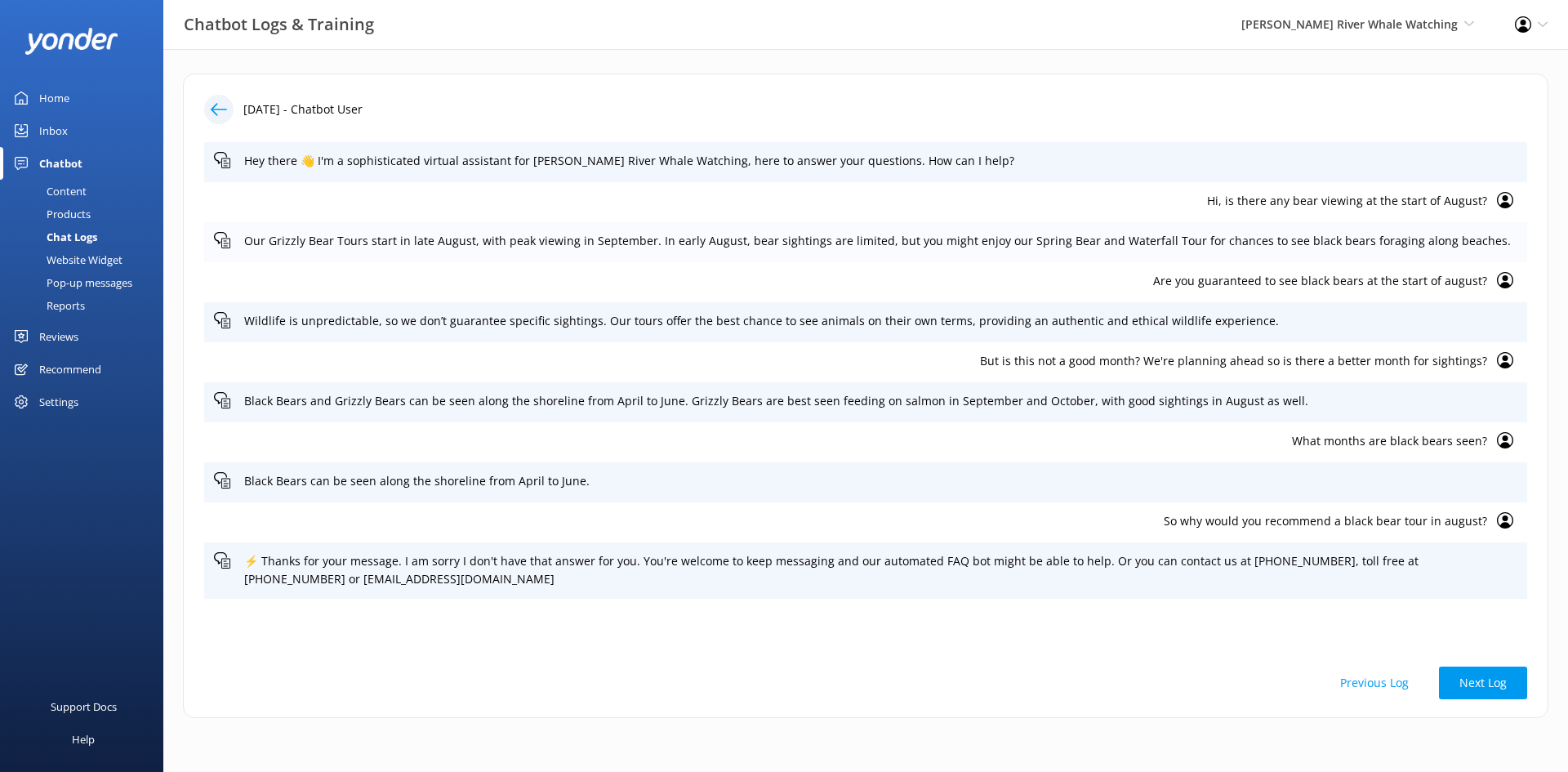
click at [1484, 233] on p "Our Grizzly Bear Tours start in late August, with peak viewing in September. In…" at bounding box center [880, 241] width 1273 height 18
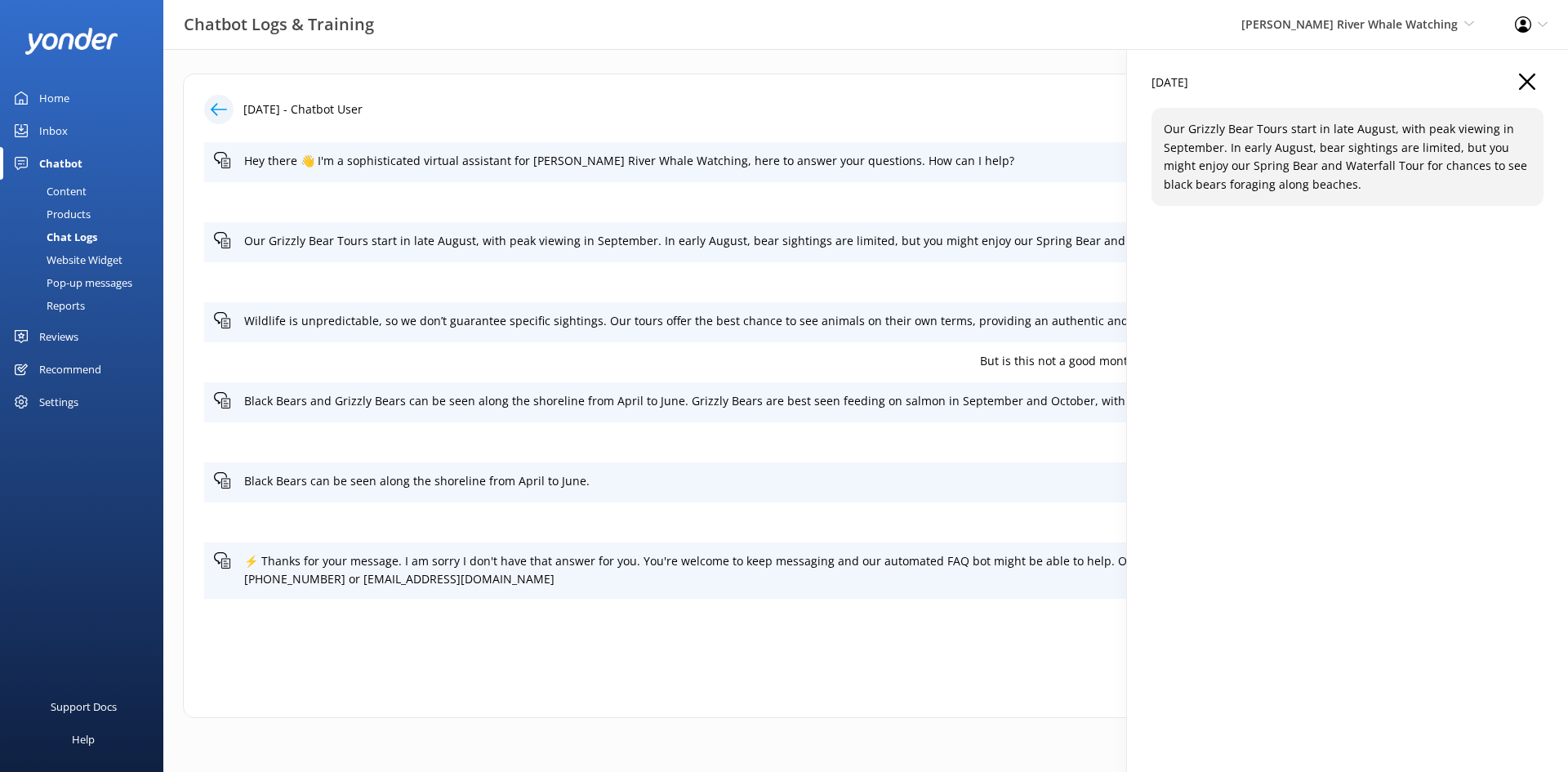
click at [1532, 80] on icon "button" at bounding box center [1527, 82] width 17 height 17
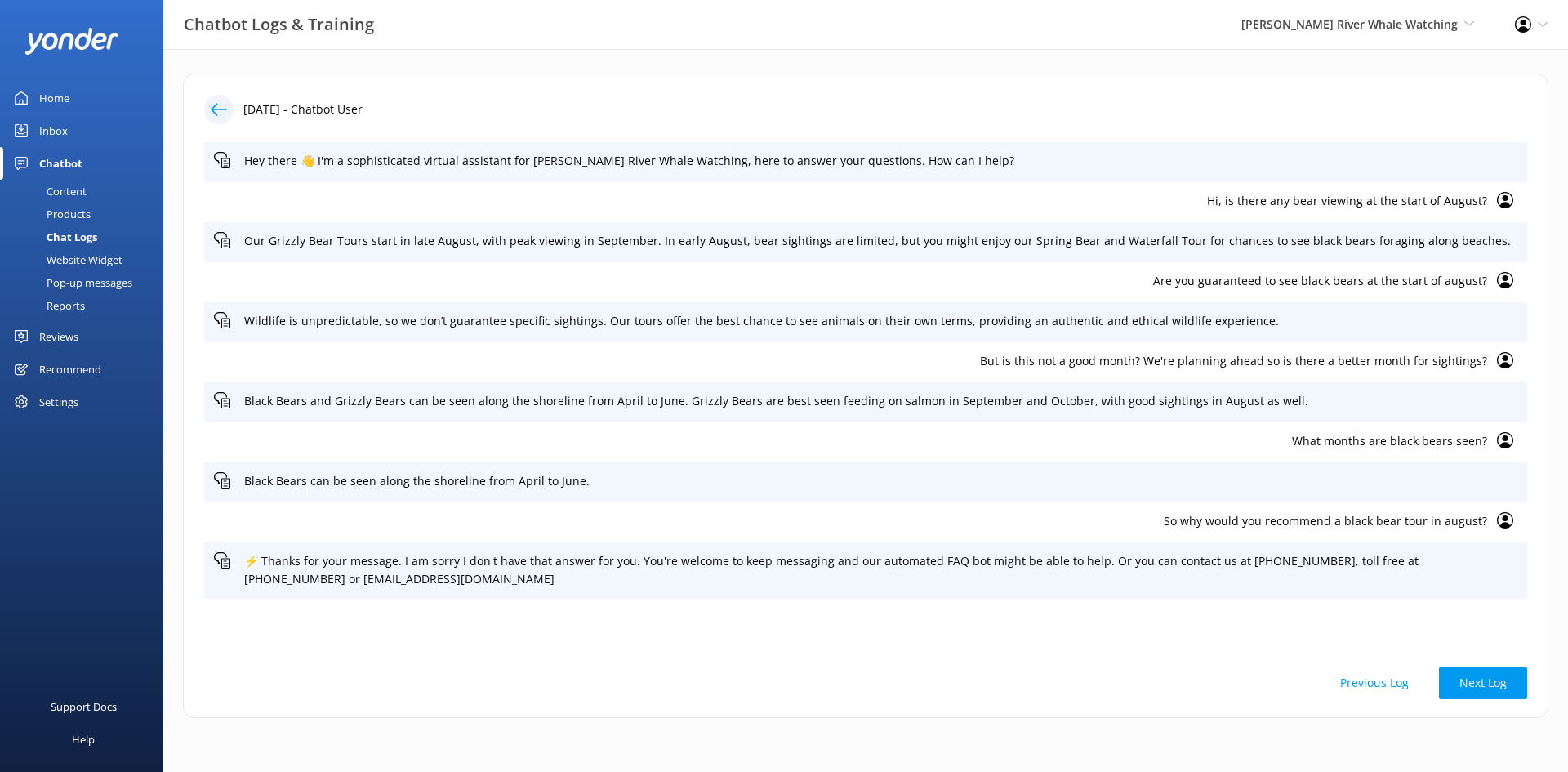
click at [1503, 200] on use at bounding box center [1505, 200] width 17 height 17
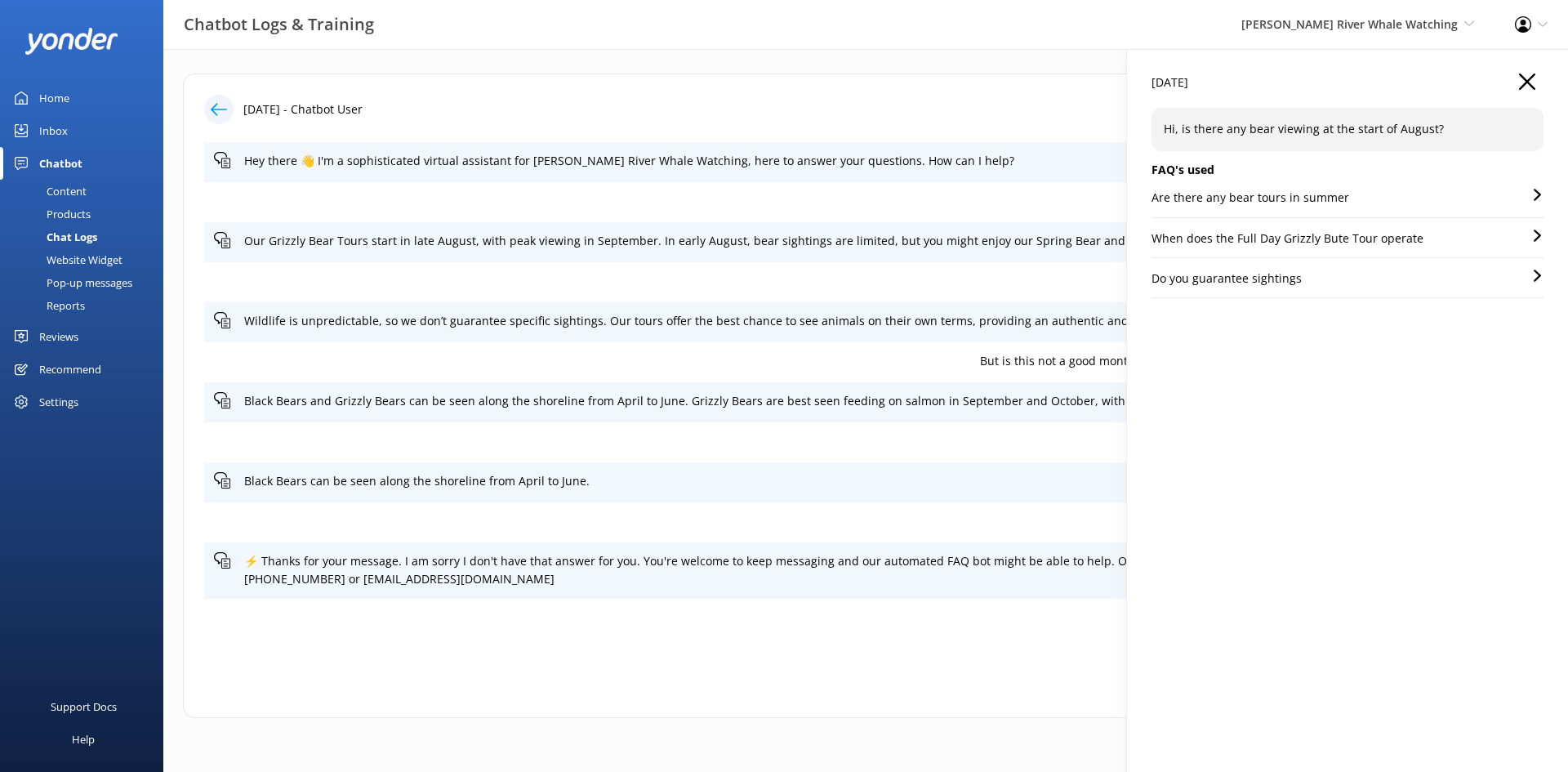
click at [1348, 193] on div "Are there any bear tours in summer" at bounding box center [1347, 203] width 392 height 29
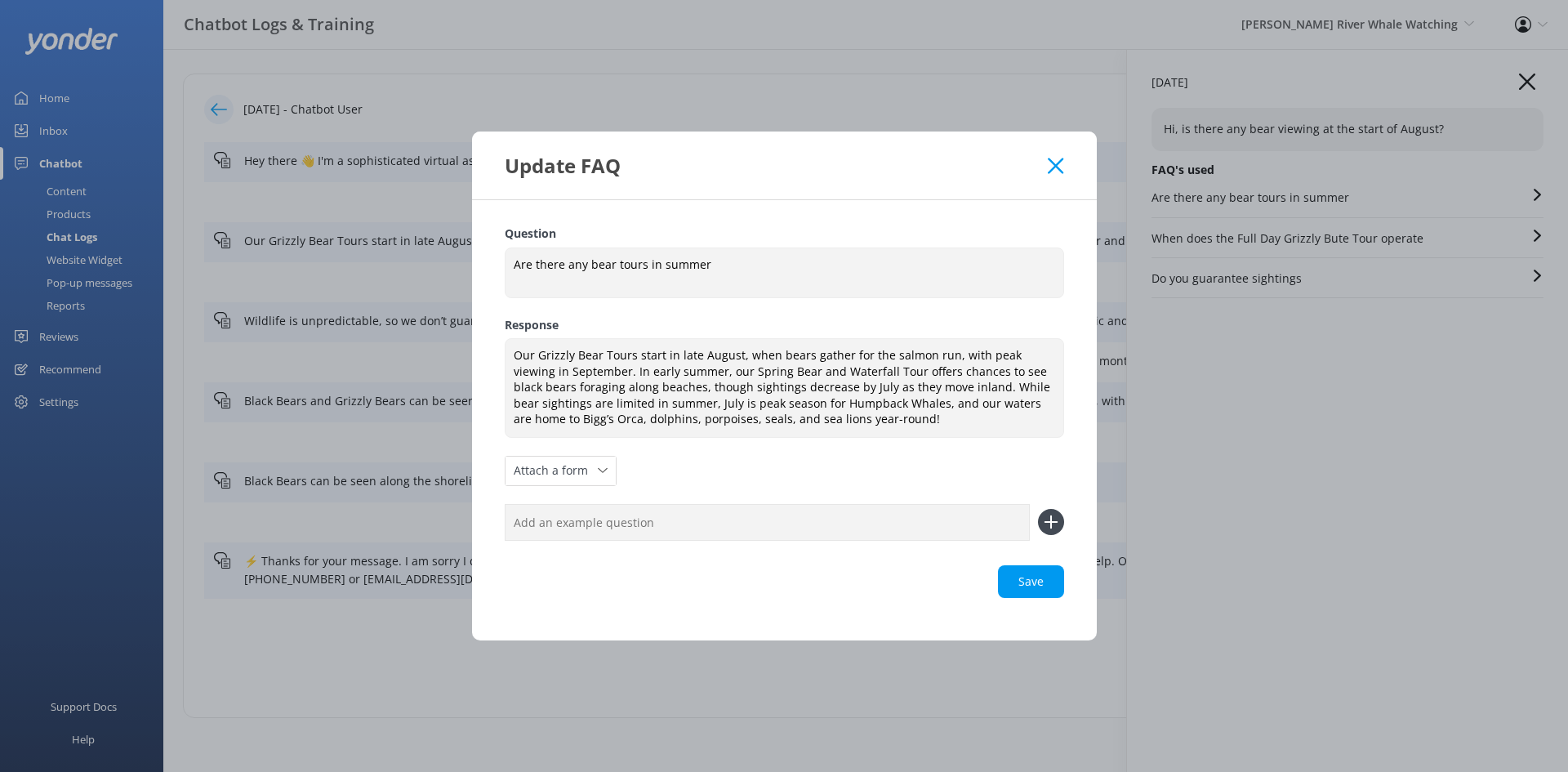
click at [1047, 161] on div "Update FAQ" at bounding box center [776, 165] width 544 height 27
click at [1057, 164] on use at bounding box center [1055, 165] width 16 height 16
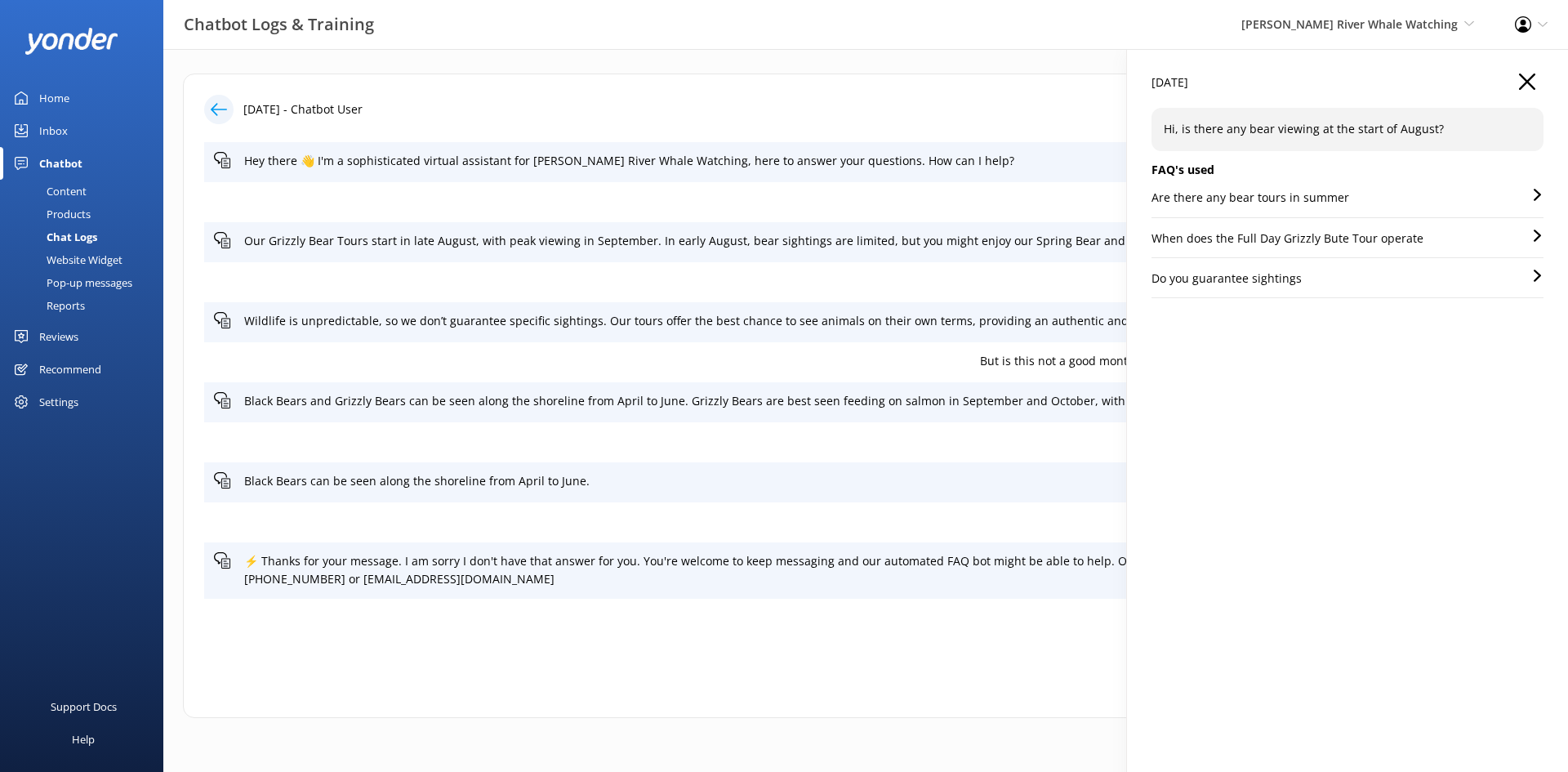
click at [1402, 234] on p "When does the Full Day Grizzly Bute Tour operate" at bounding box center [1287, 239] width 272 height 18
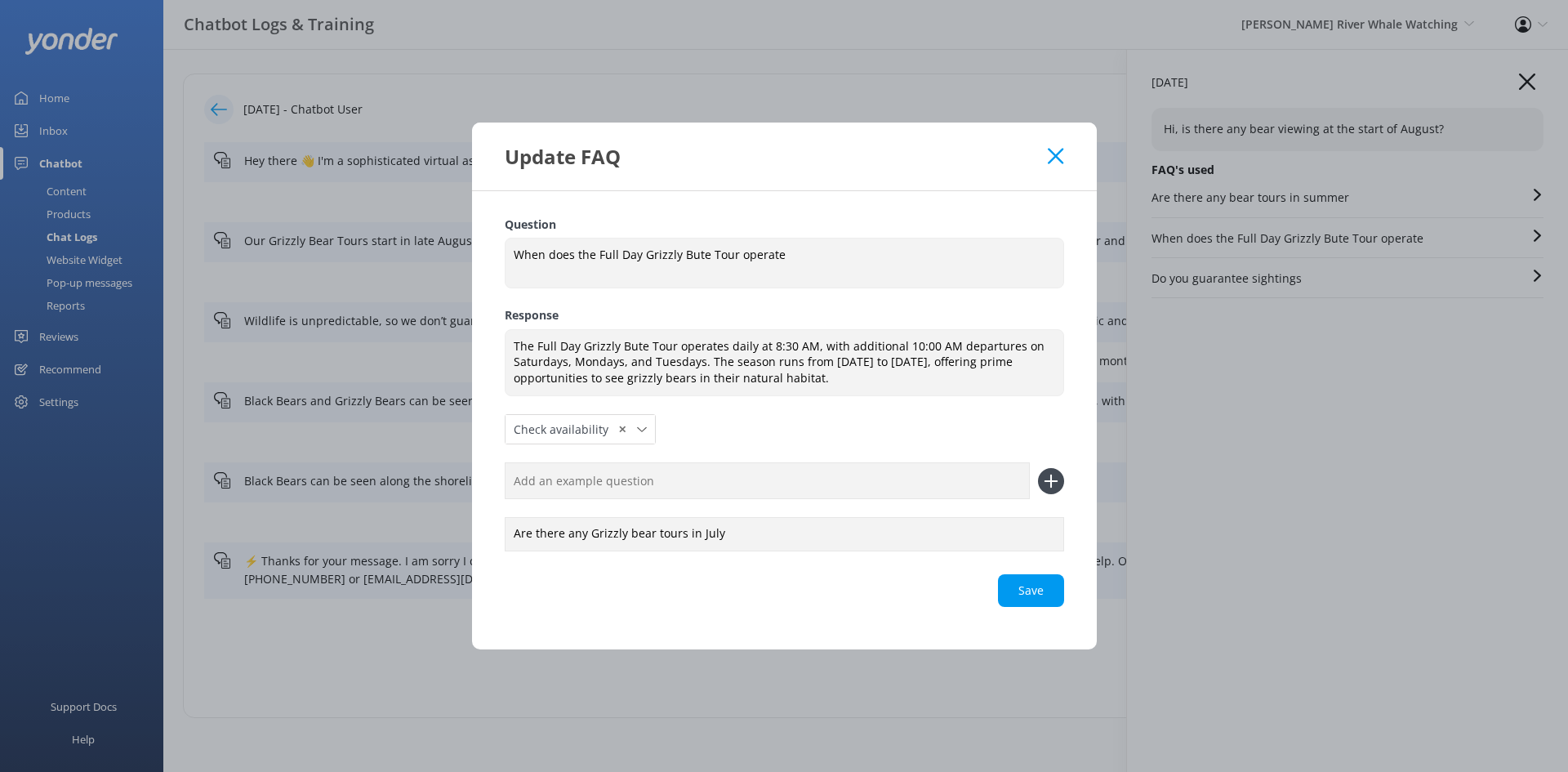
click at [1059, 157] on icon at bounding box center [1055, 156] width 16 height 17
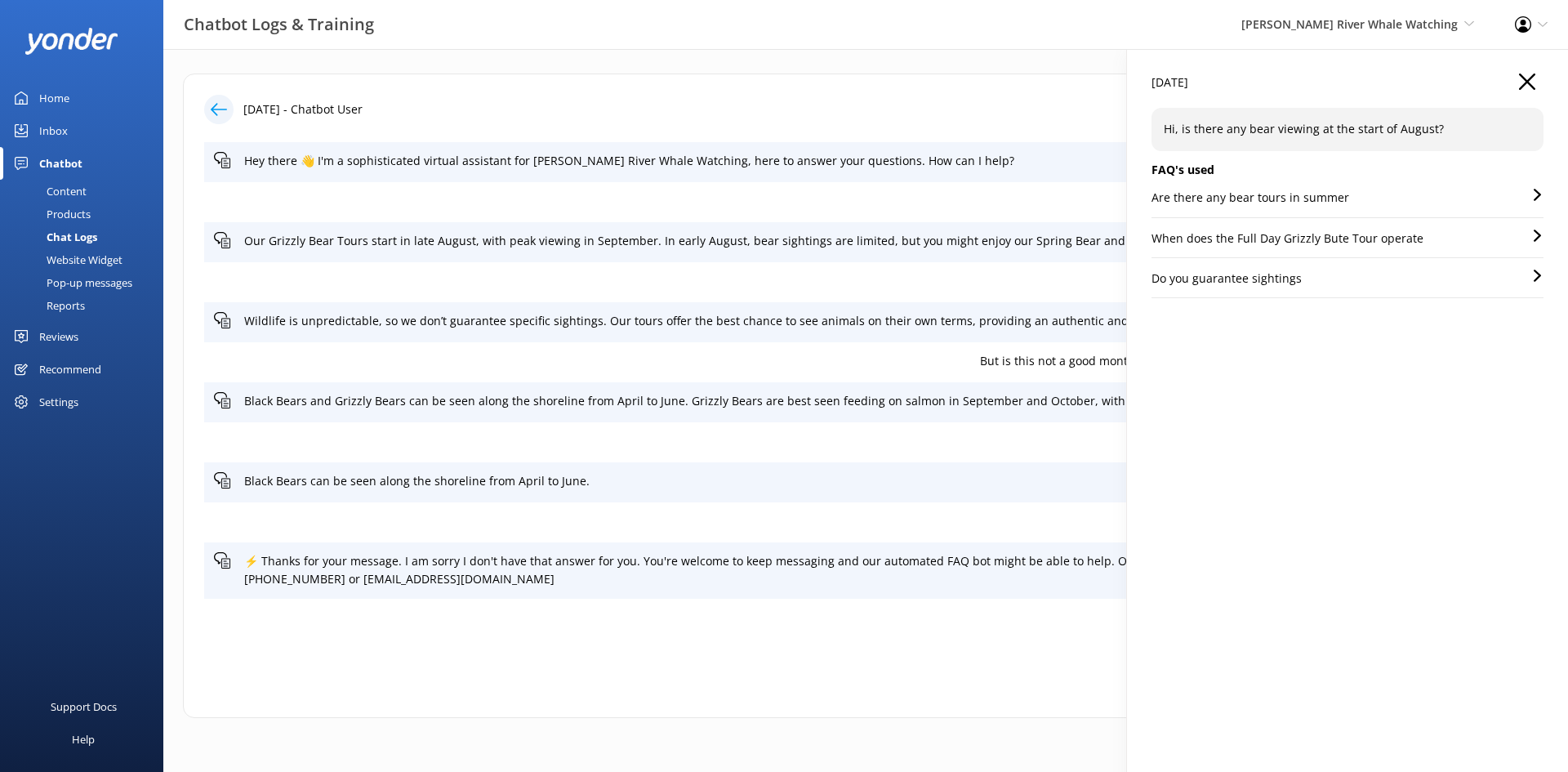
click at [1528, 79] on icon "button" at bounding box center [1527, 82] width 17 height 17
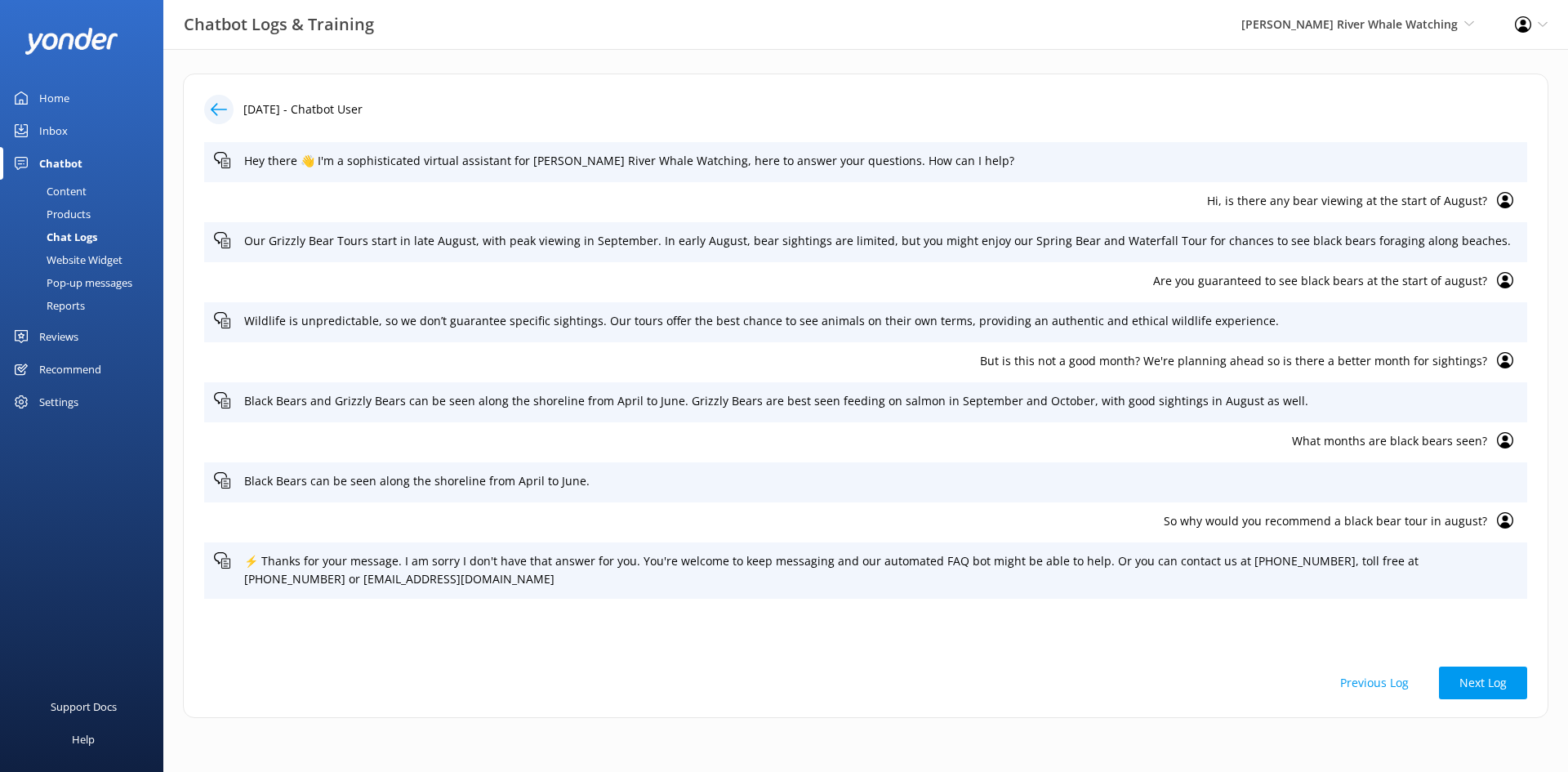
click at [1505, 200] on use at bounding box center [1505, 200] width 17 height 17
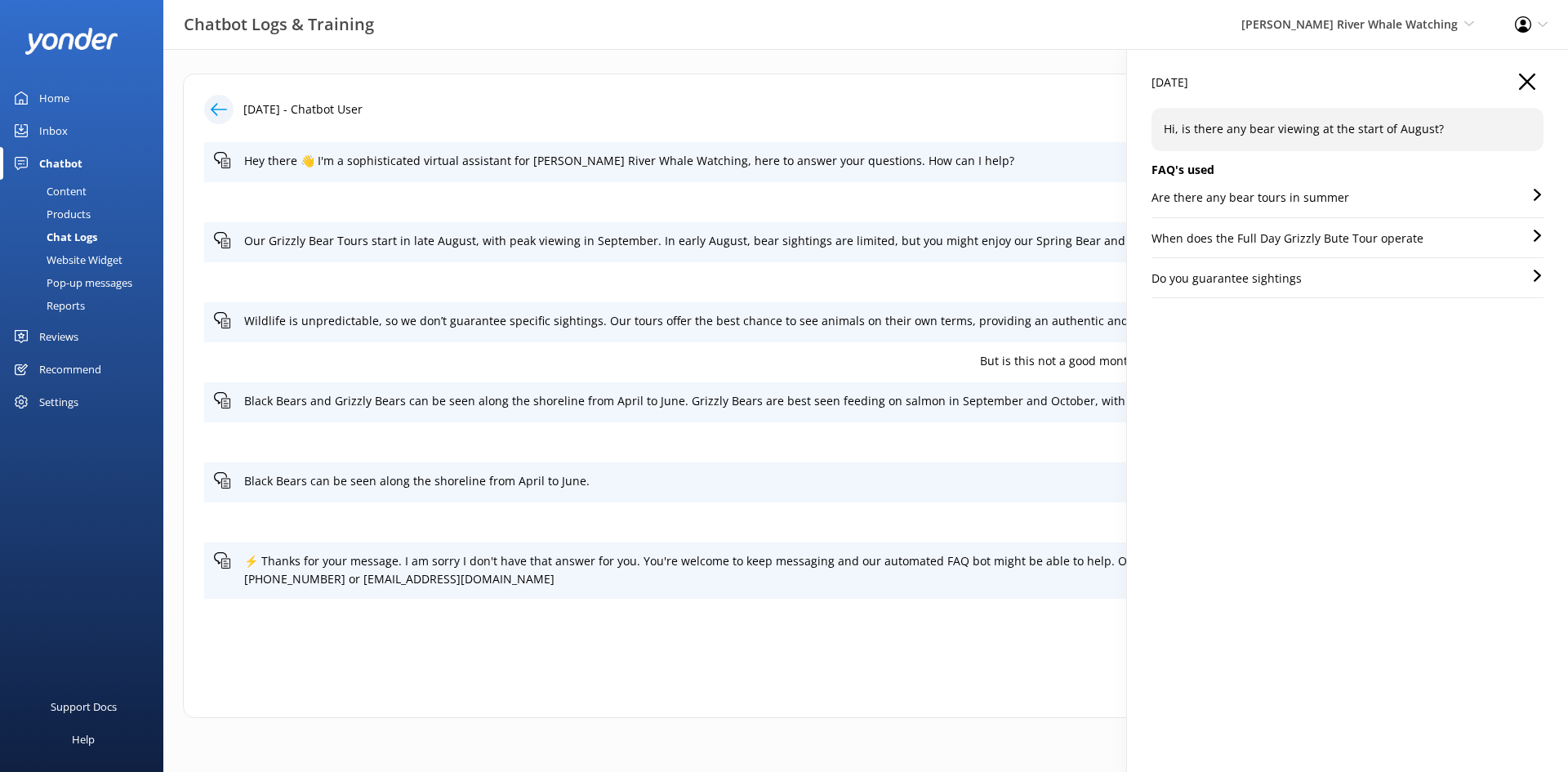
click at [1526, 76] on icon "button" at bounding box center [1527, 82] width 17 height 17
